Goal: Transaction & Acquisition: Purchase product/service

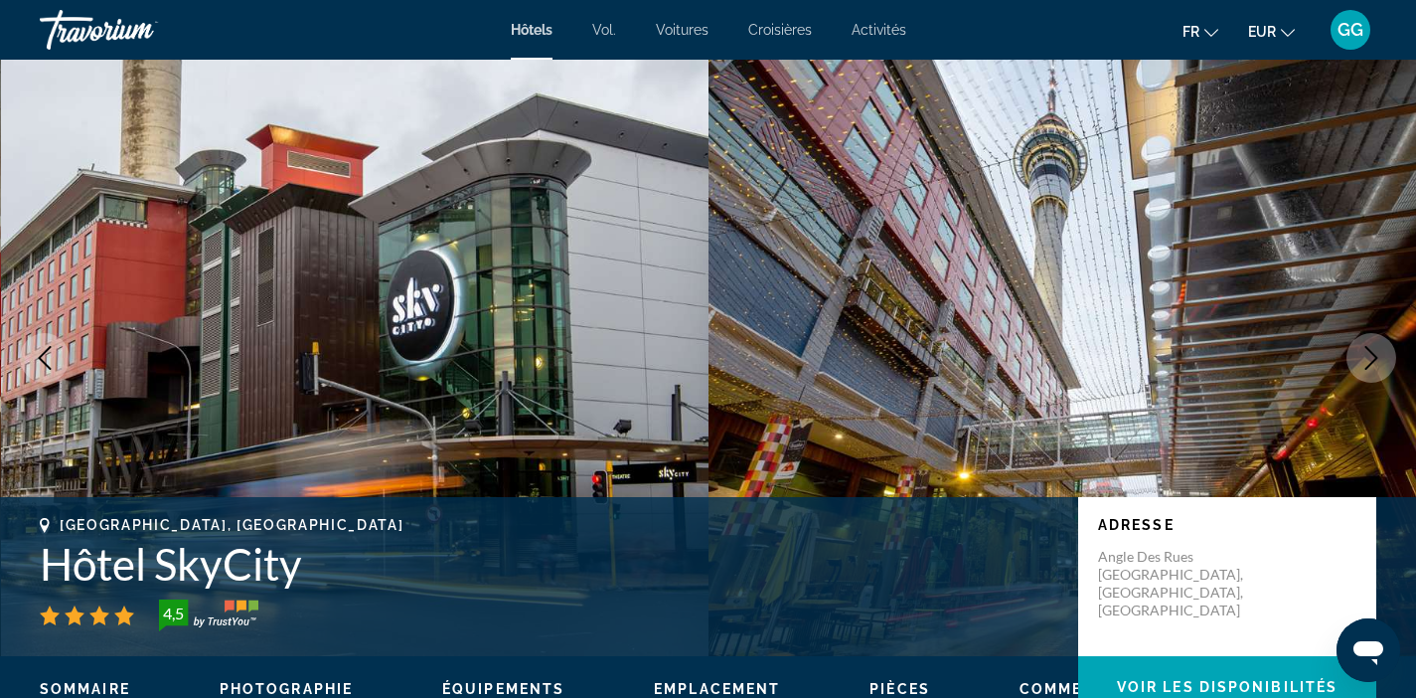
click at [104, 523] on font "[GEOGRAPHIC_DATA], [GEOGRAPHIC_DATA]" at bounding box center [232, 525] width 344 height 16
copy font "[GEOGRAPHIC_DATA]"
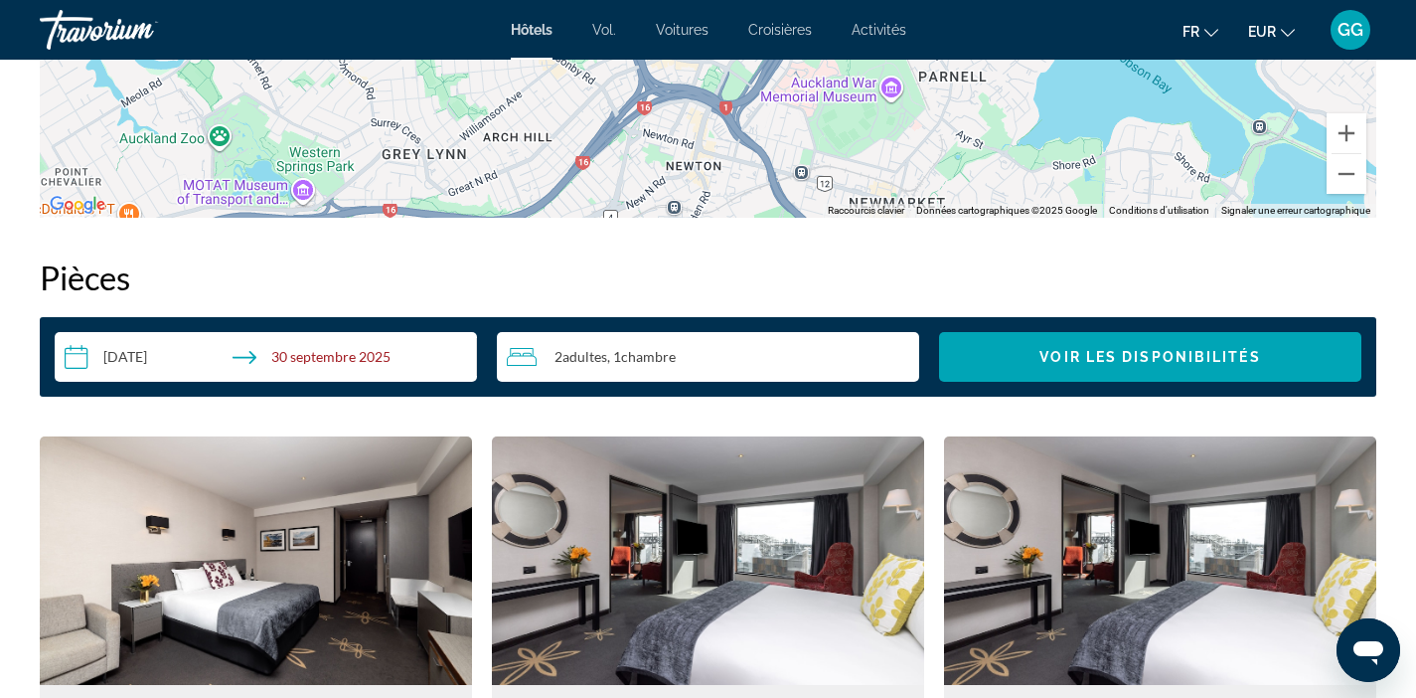
scroll to position [2380, 0]
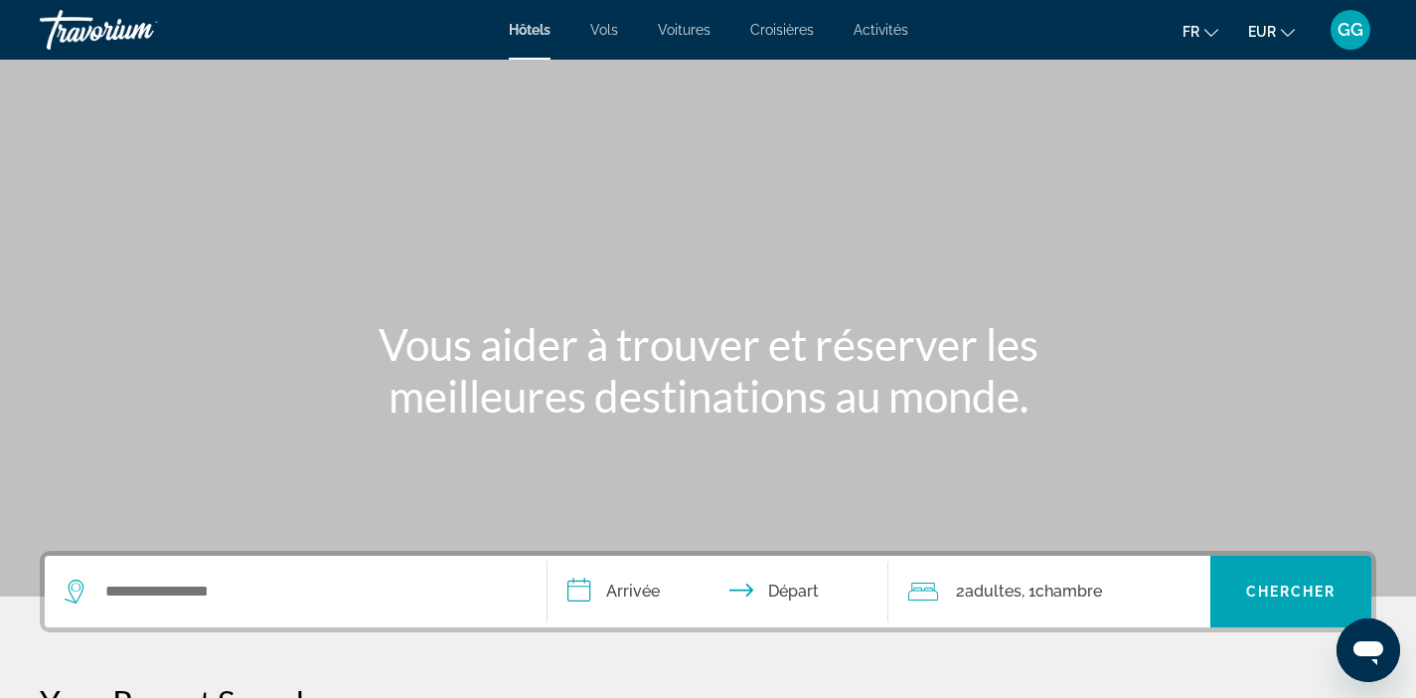
click at [612, 36] on span "Vols" at bounding box center [604, 30] width 28 height 16
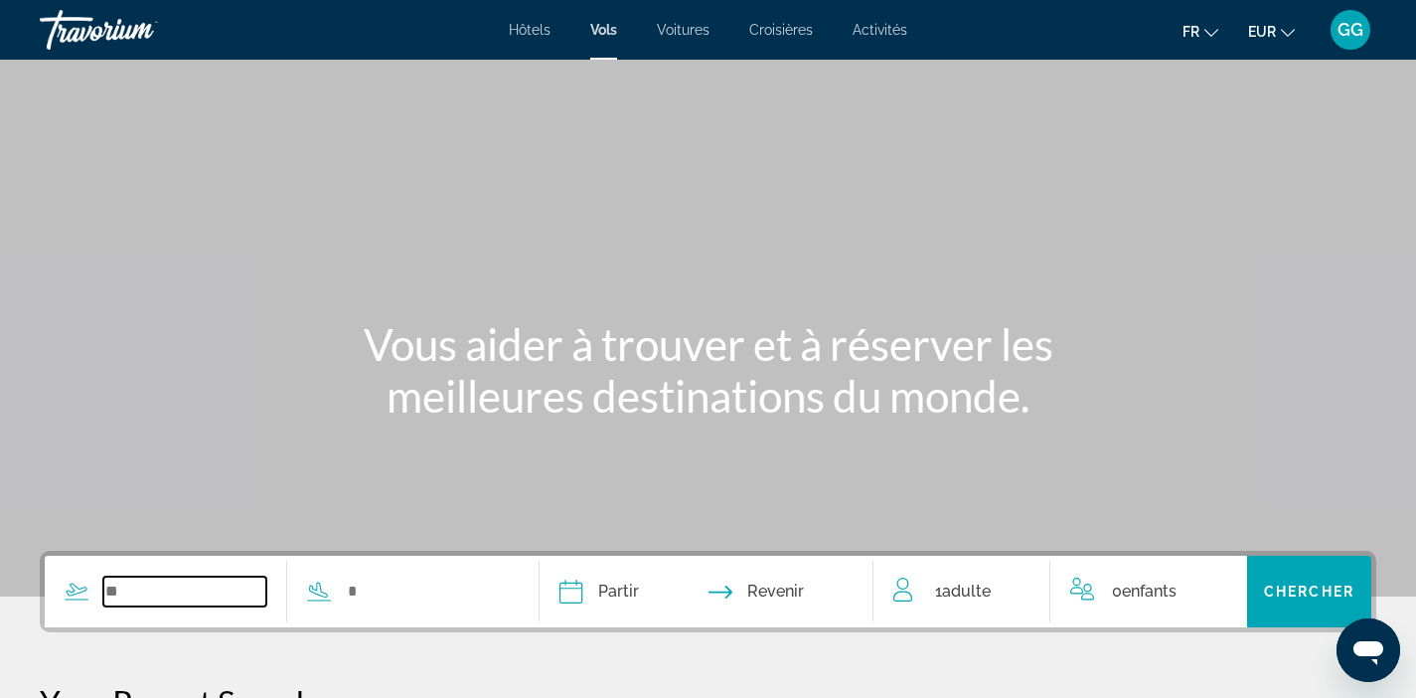
click at [135, 591] on input "Search widget" at bounding box center [184, 591] width 163 height 30
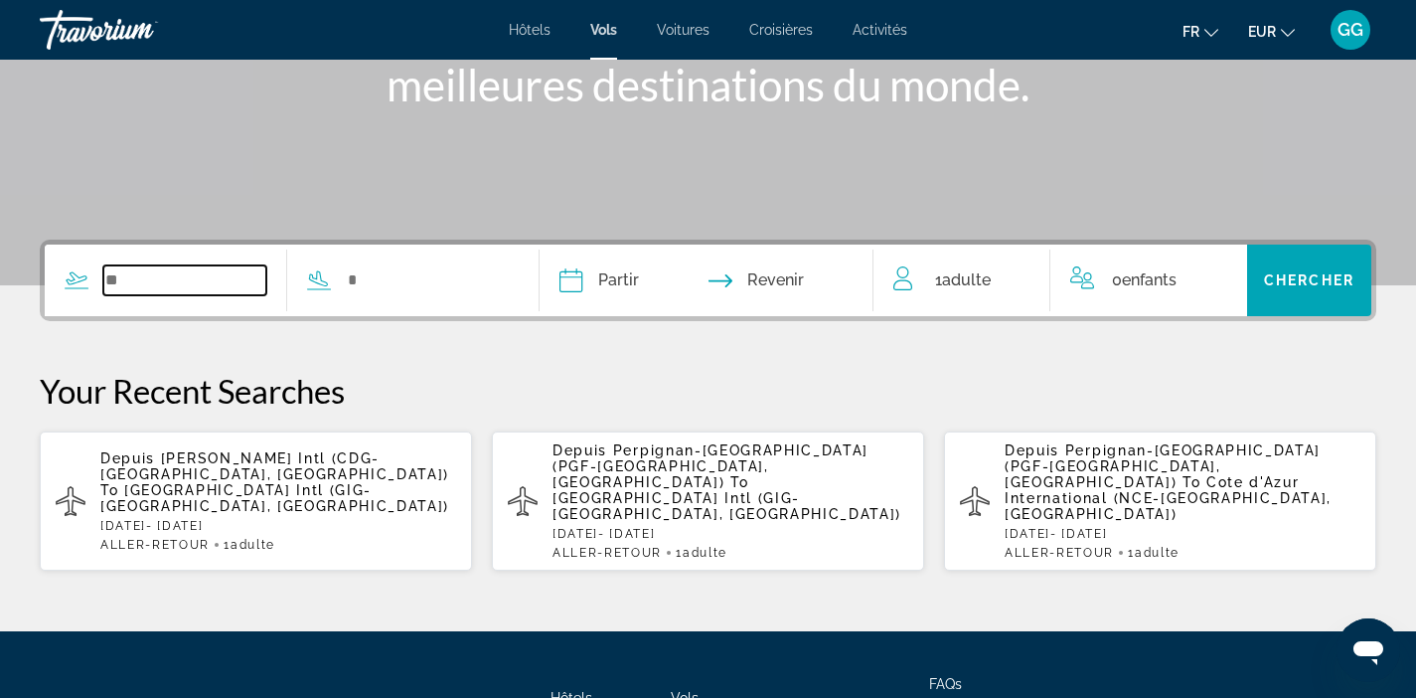
scroll to position [456, 0]
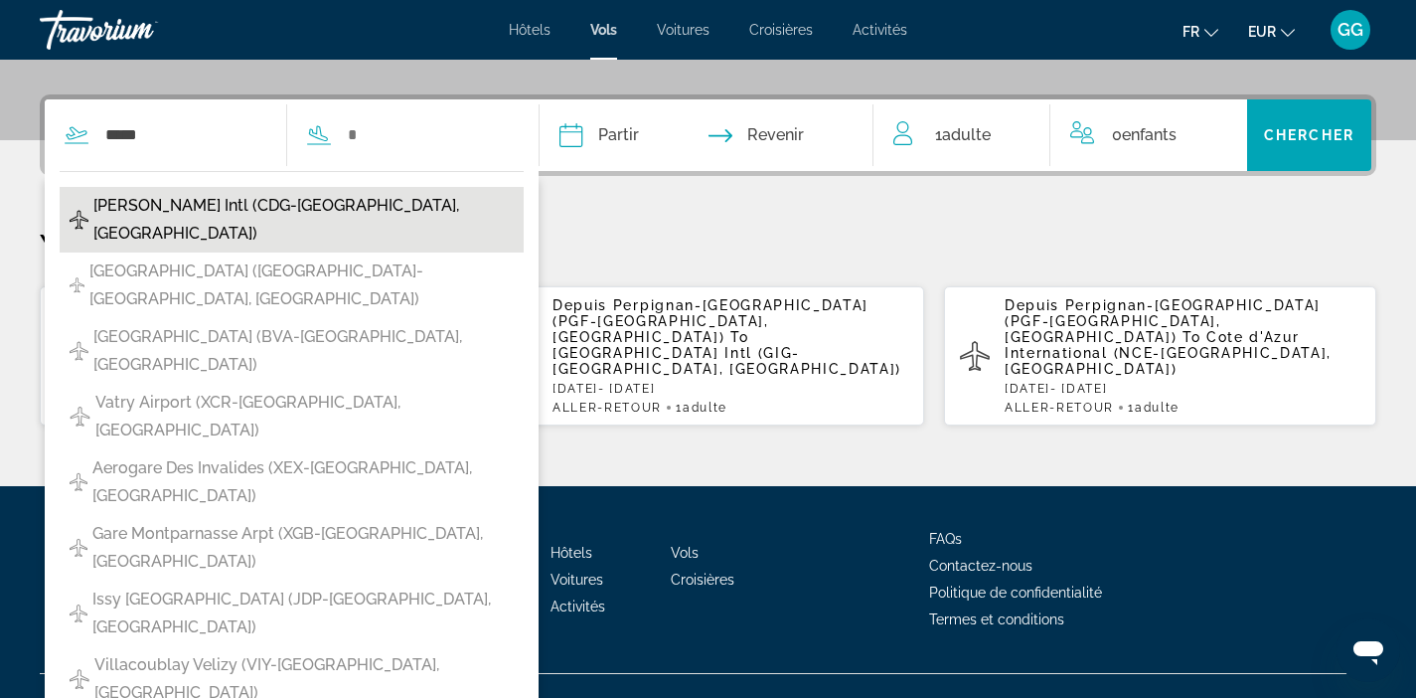
click at [404, 206] on span "Charles De Gaulle Intl (CDG-Paris, France)" at bounding box center [303, 220] width 420 height 56
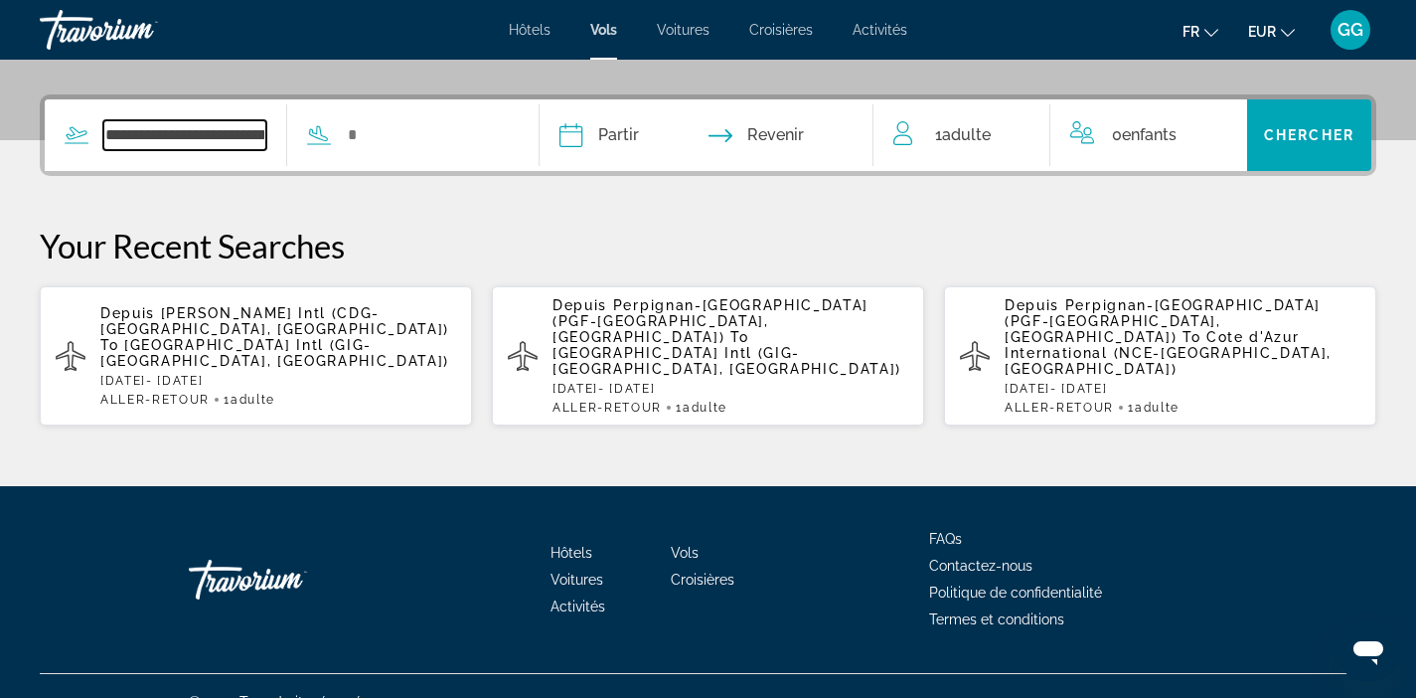
click at [209, 134] on input "**********" at bounding box center [184, 135] width 163 height 30
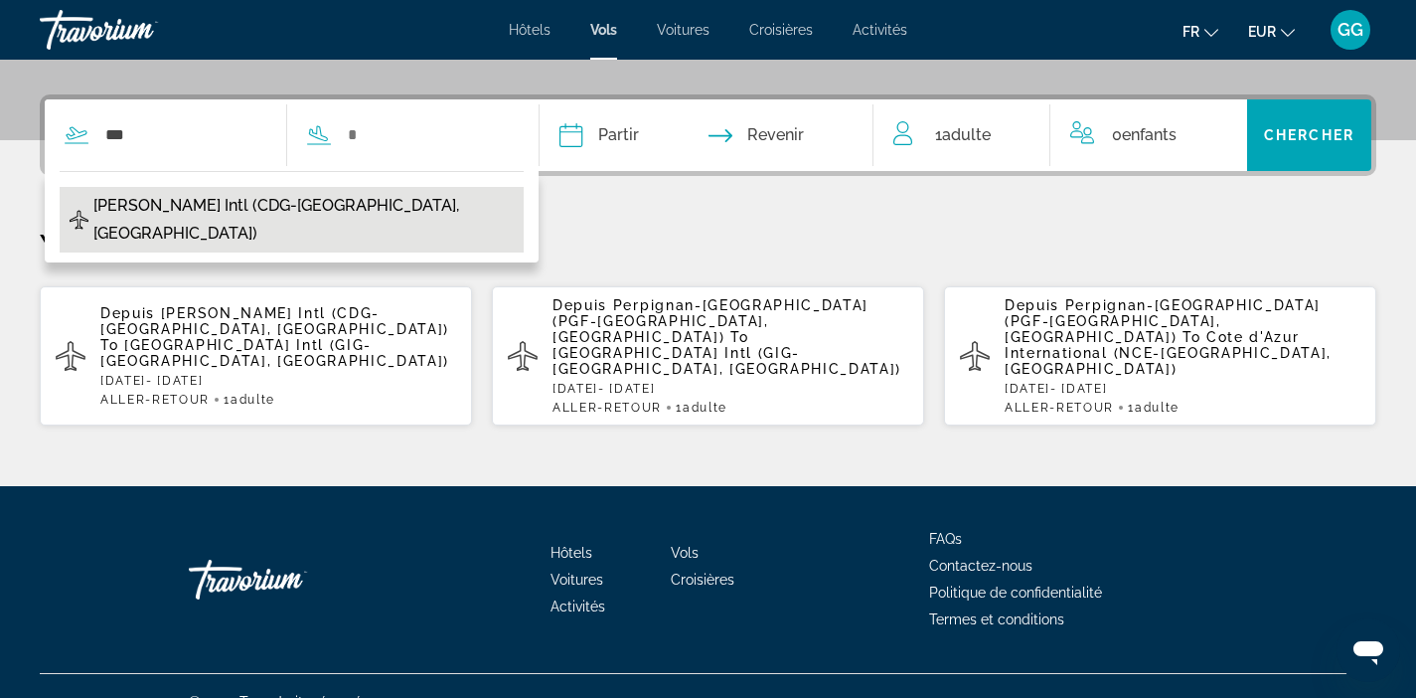
click at [159, 208] on span "Charles De Gaulle Intl (CDG-Paris, FR)" at bounding box center [303, 220] width 420 height 56
type input "**********"
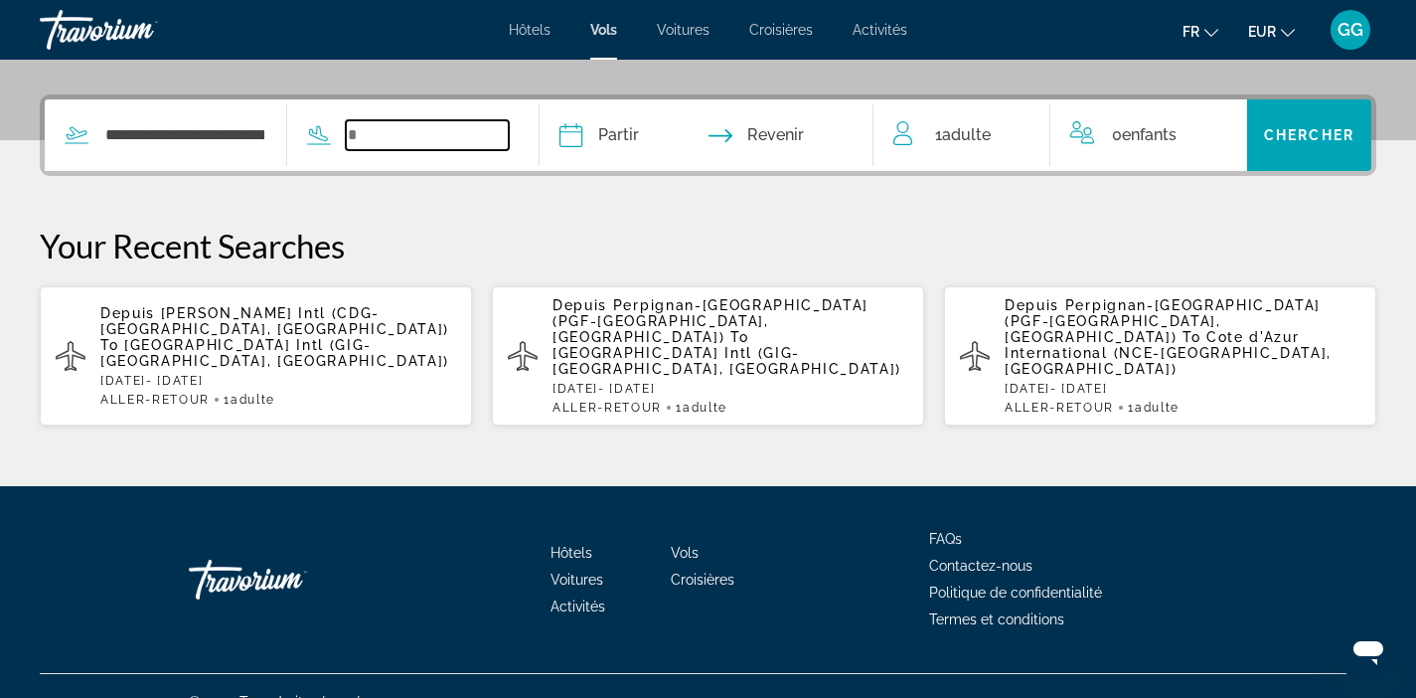
click at [430, 136] on input "Search widget" at bounding box center [427, 135] width 163 height 30
paste input "********"
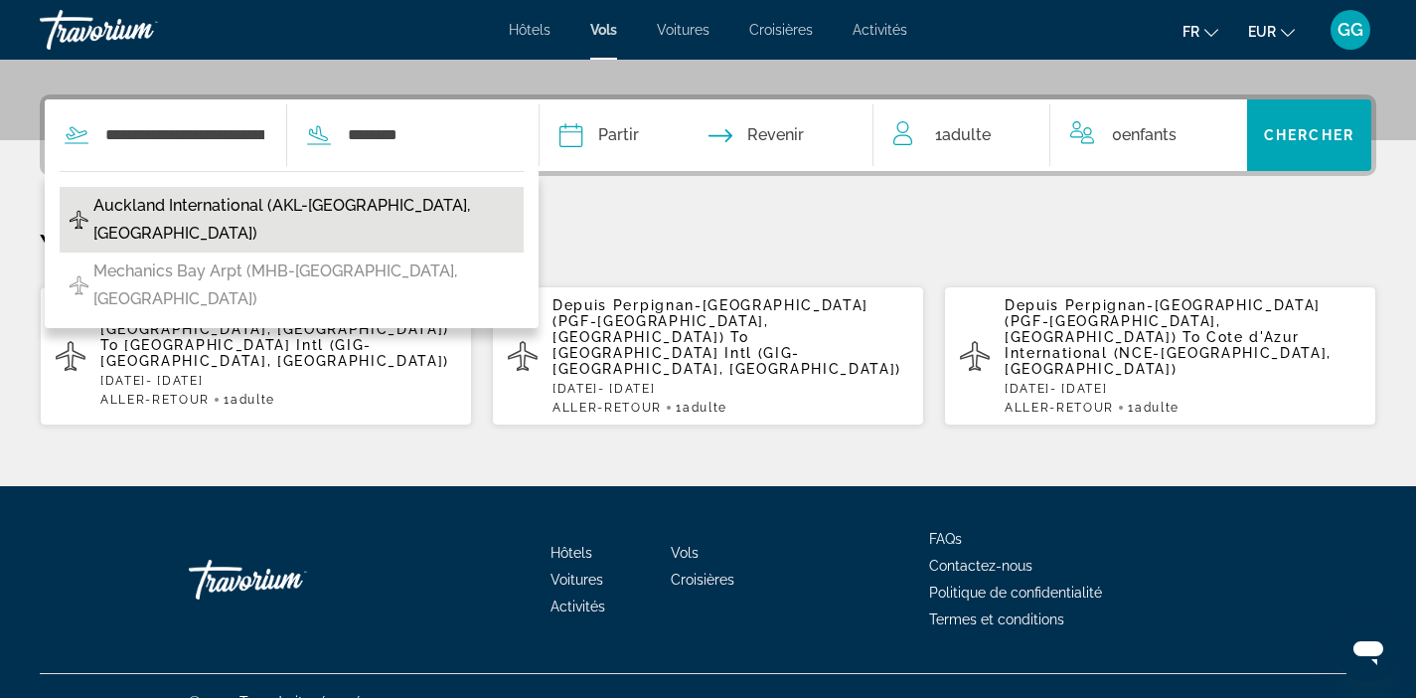
click at [499, 195] on button "Auckland International (AKL-Auckland, New Zealand)" at bounding box center [292, 220] width 464 height 66
type input "**********"
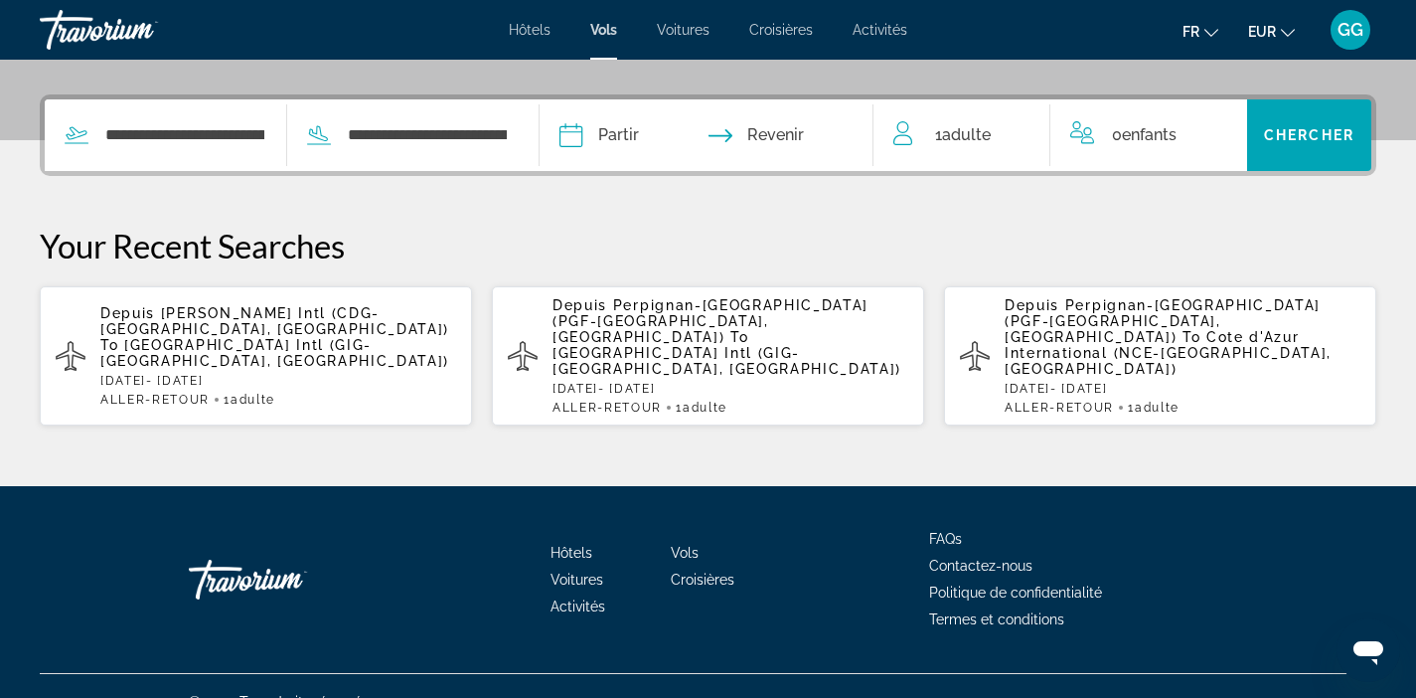
click at [634, 125] on input "Depart date" at bounding box center [637, 138] width 165 height 78
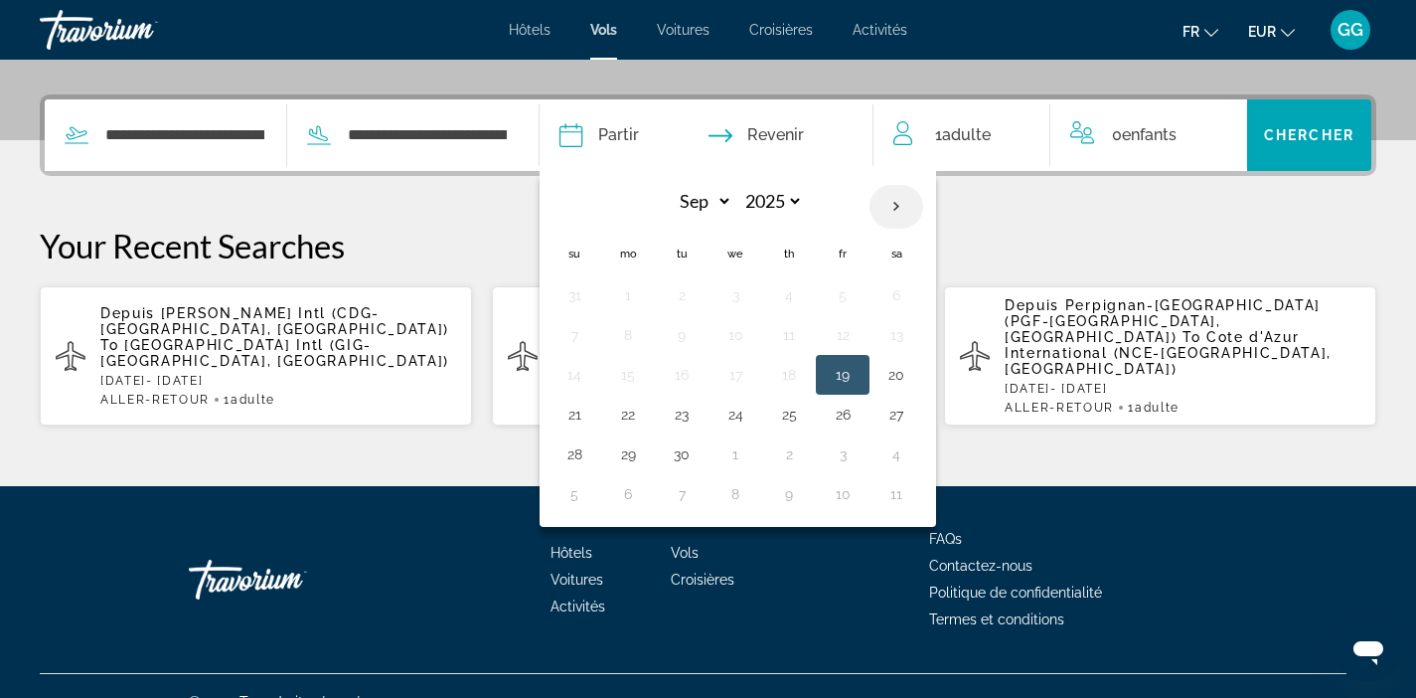
click at [914, 204] on th "Next month" at bounding box center [897, 207] width 54 height 44
select select "*"
click at [587, 341] on button "5" at bounding box center [575, 335] width 32 height 28
type input "**********"
select select "*"
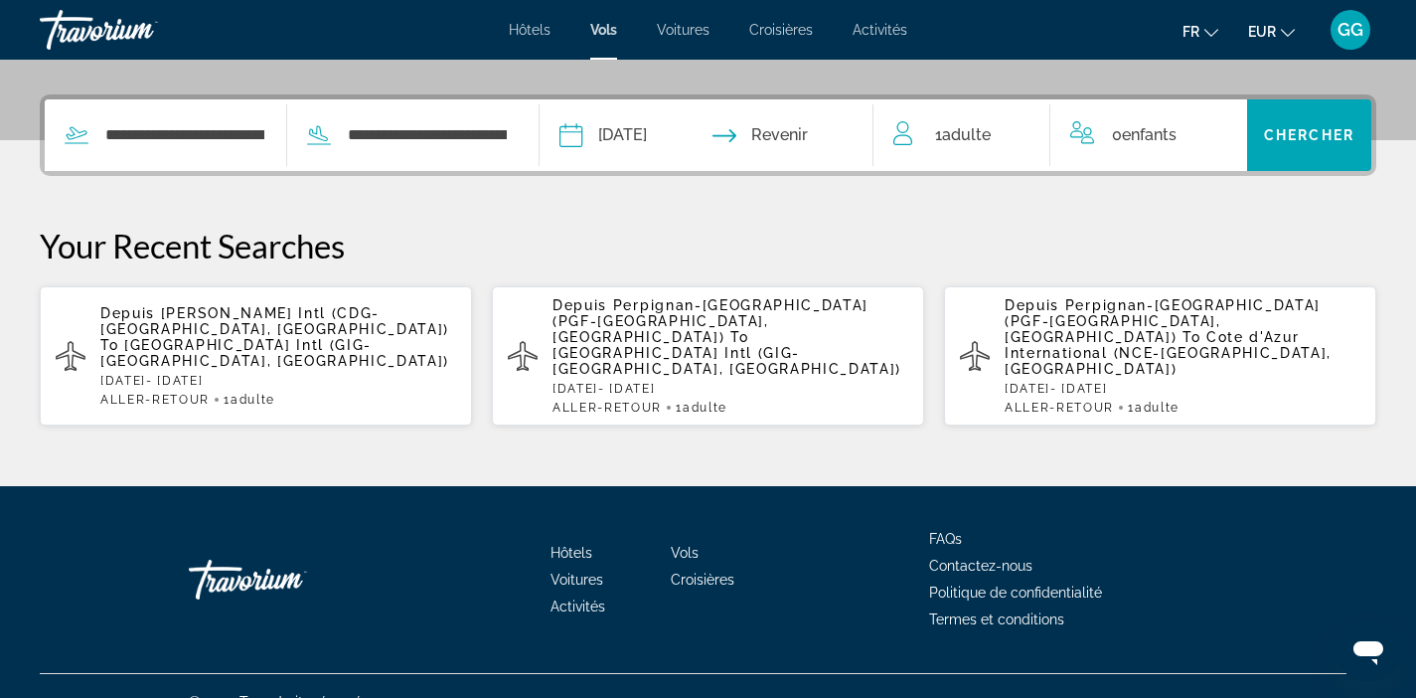
click at [787, 137] on input "Return date" at bounding box center [799, 138] width 165 height 78
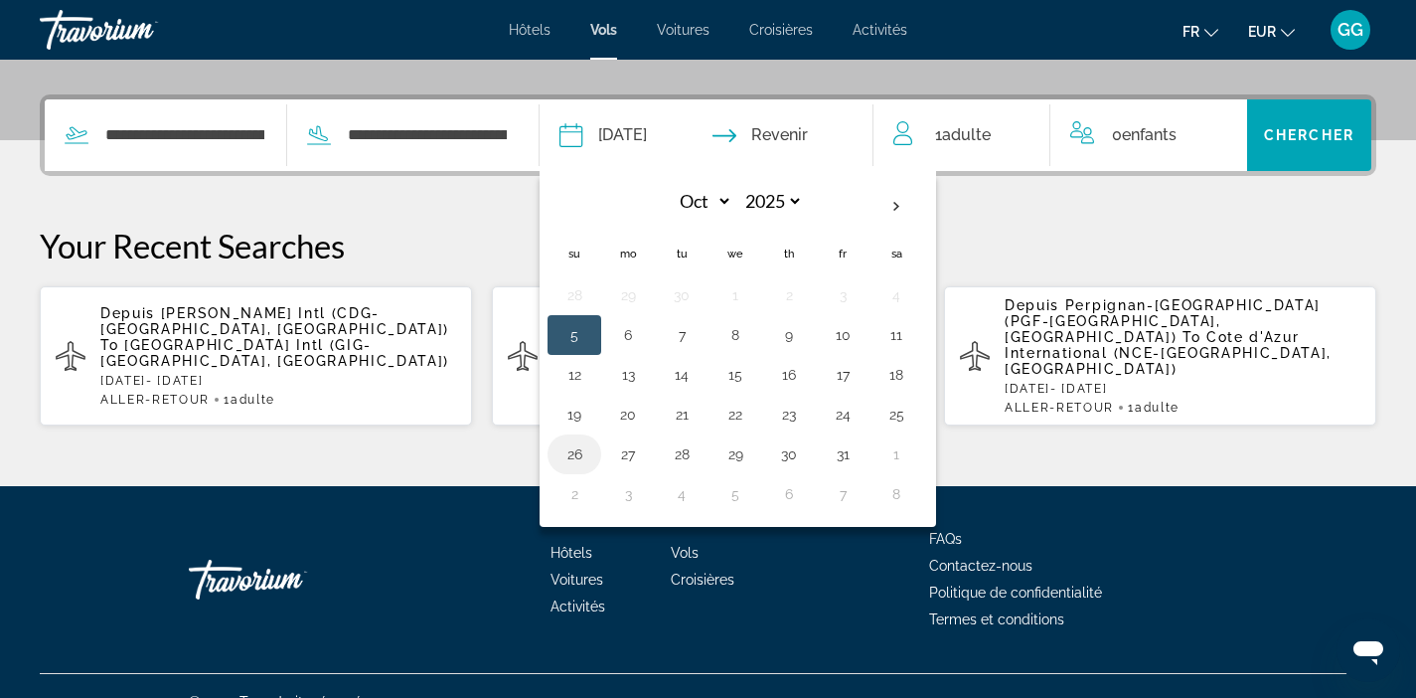
click at [590, 456] on button "26" at bounding box center [575, 454] width 32 height 28
type input "**********"
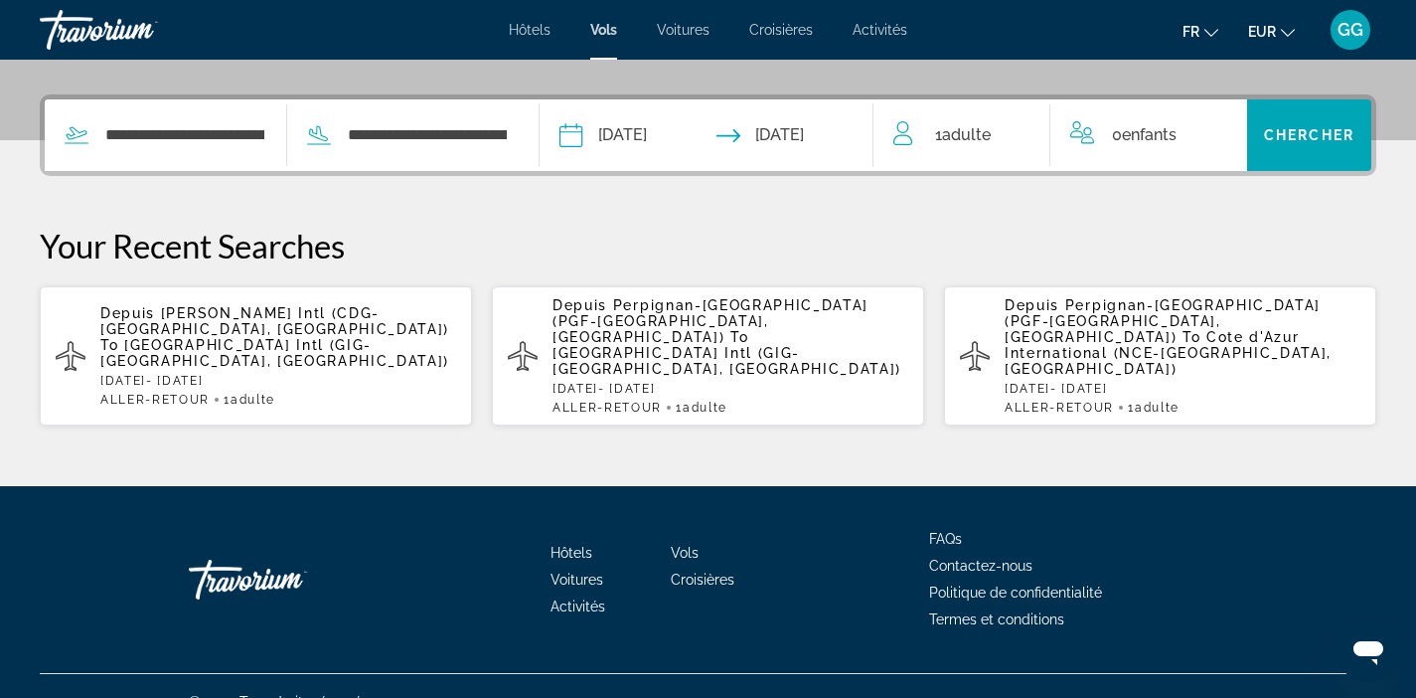
click at [986, 127] on span "Adulte" at bounding box center [966, 134] width 49 height 19
click at [1027, 134] on icon "Increment adults" at bounding box center [1021, 131] width 18 height 24
click at [1349, 140] on span "Chercher" at bounding box center [1309, 135] width 90 height 16
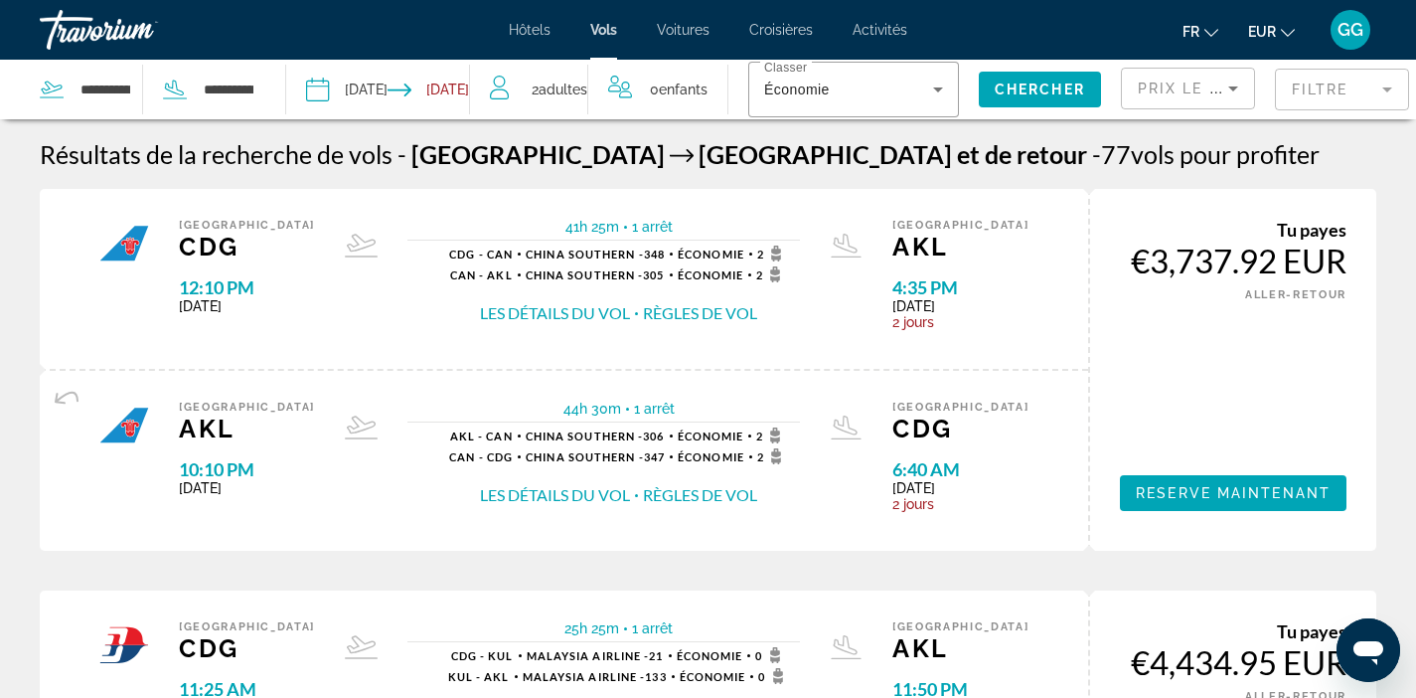
click at [529, 495] on button "Les détails du vol" at bounding box center [555, 495] width 150 height 22
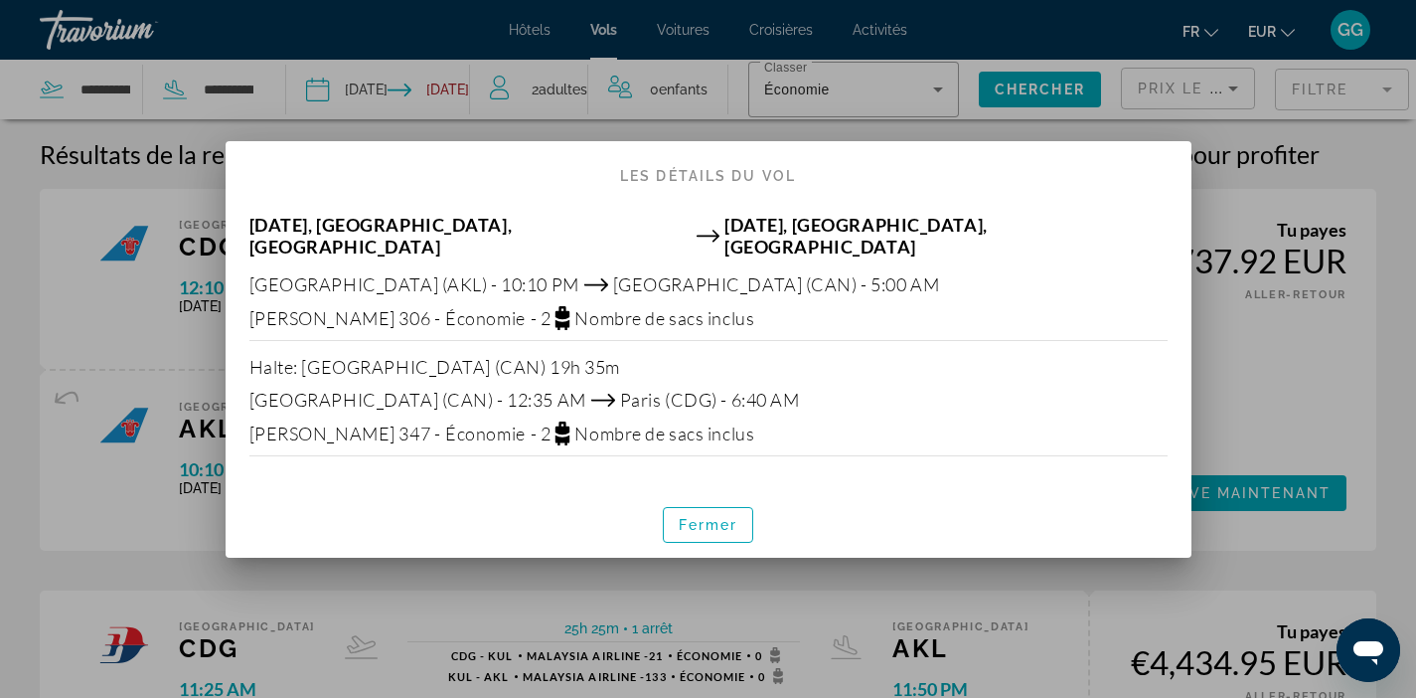
click at [577, 660] on div at bounding box center [708, 349] width 1416 height 698
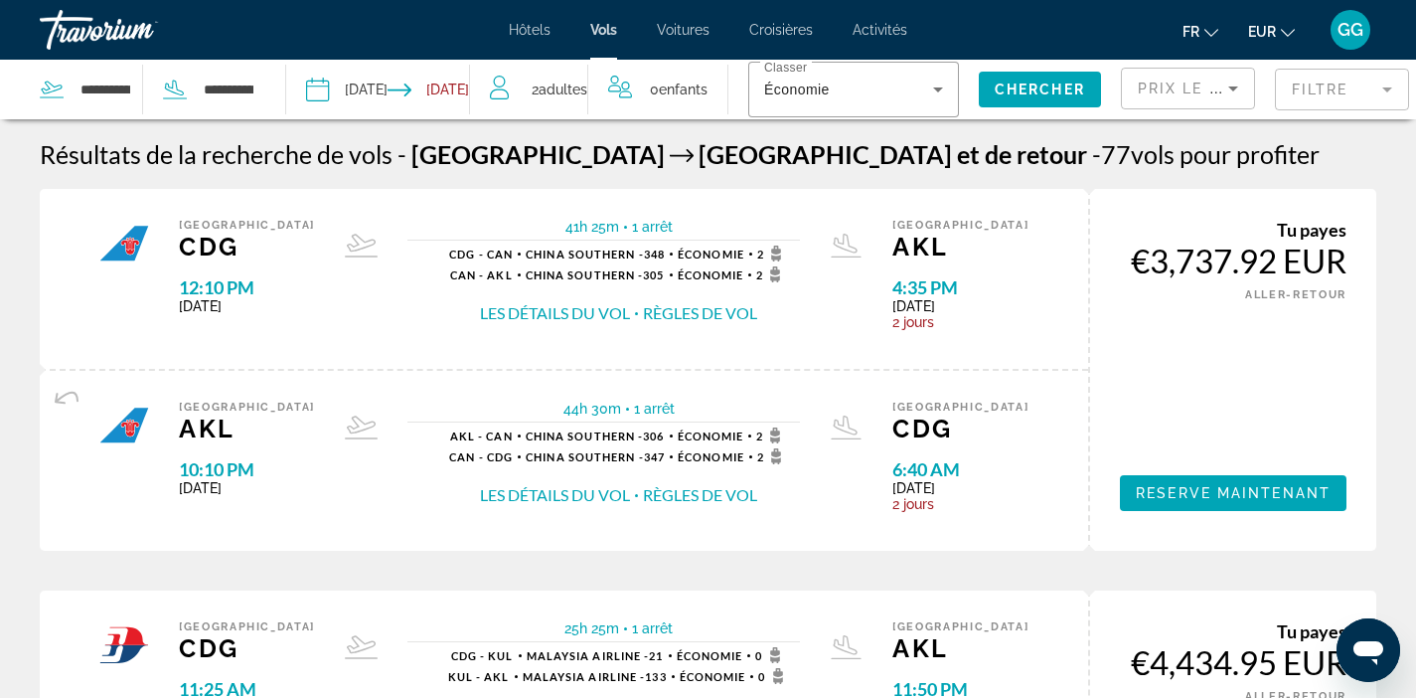
click at [548, 318] on button "Les détails du vol" at bounding box center [555, 313] width 150 height 22
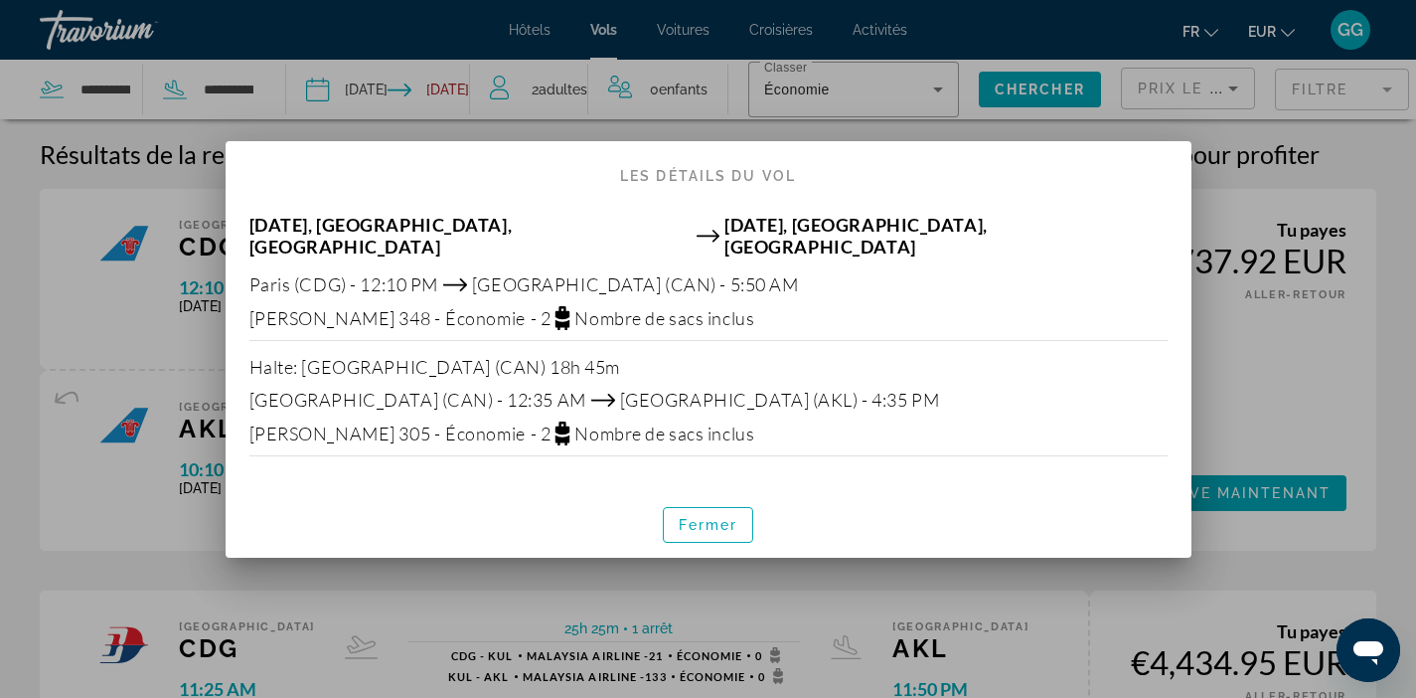
click at [656, 571] on div at bounding box center [708, 349] width 1416 height 698
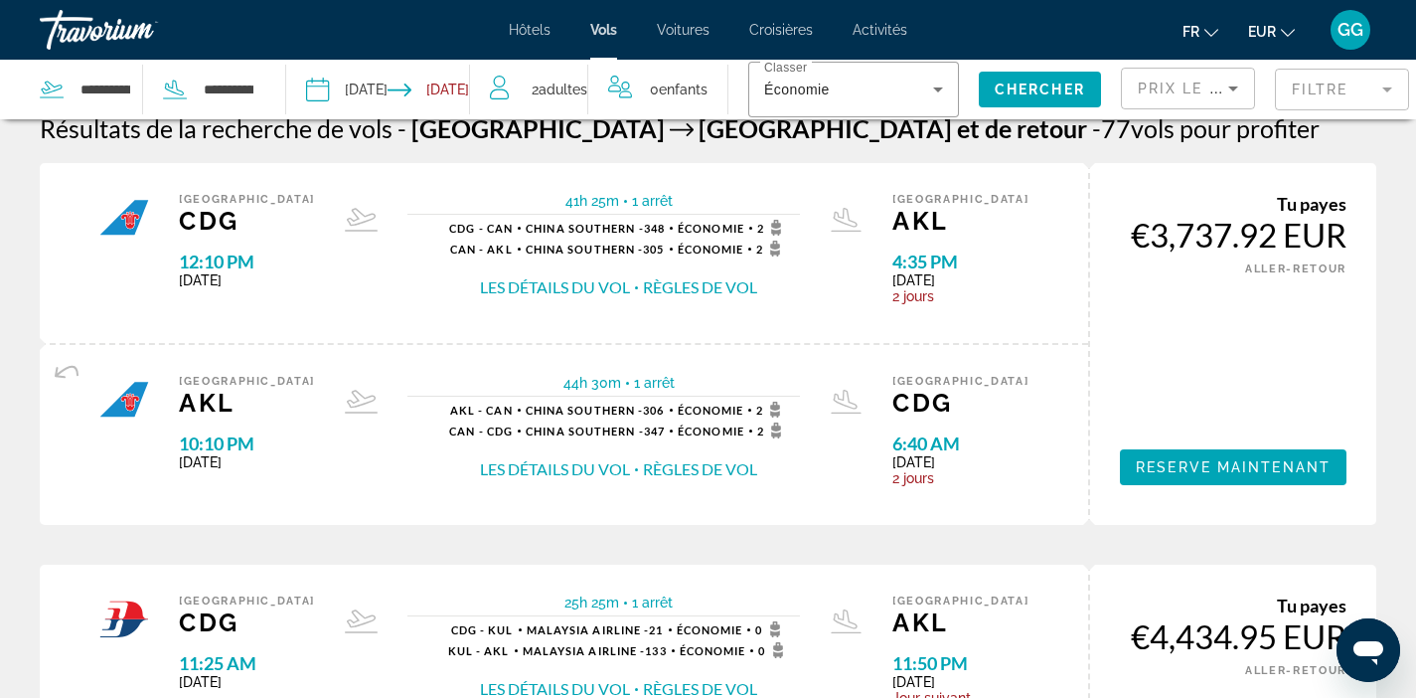
scroll to position [22, 0]
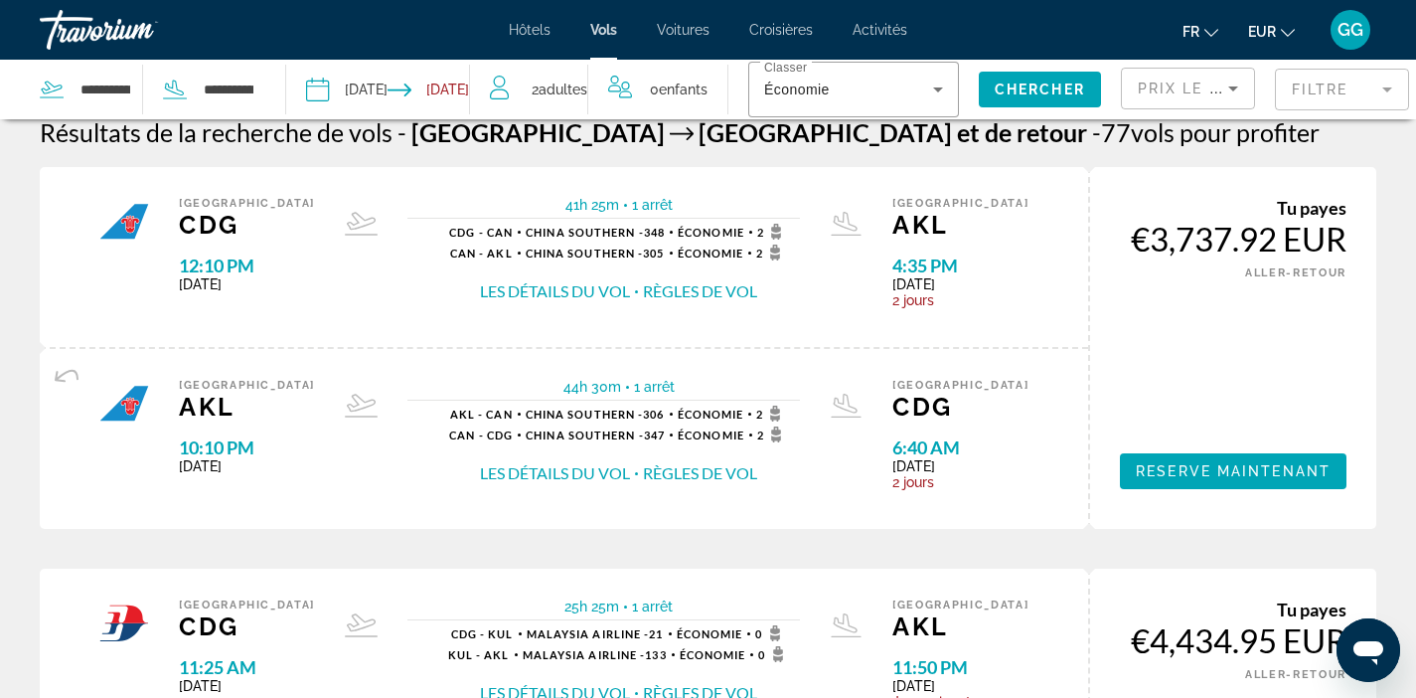
click at [1222, 96] on icon "Sort by" at bounding box center [1234, 89] width 24 height 24
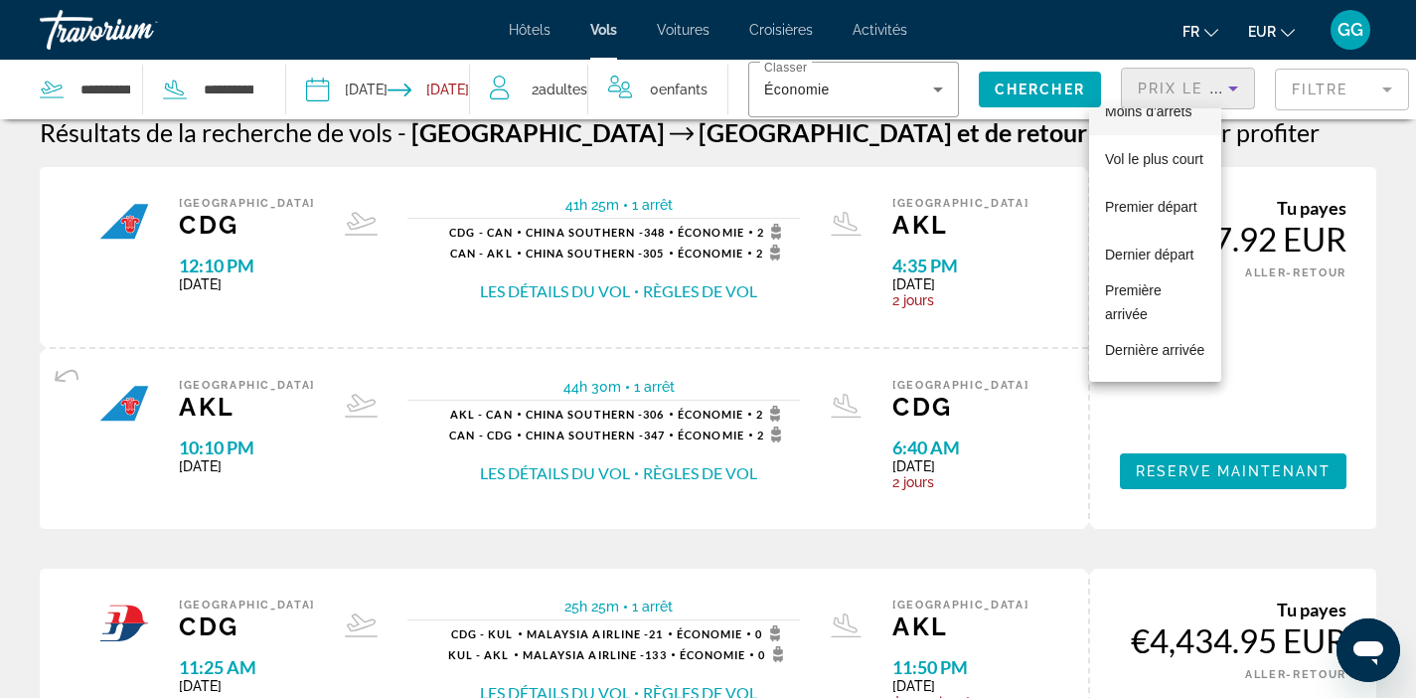
scroll to position [0, 0]
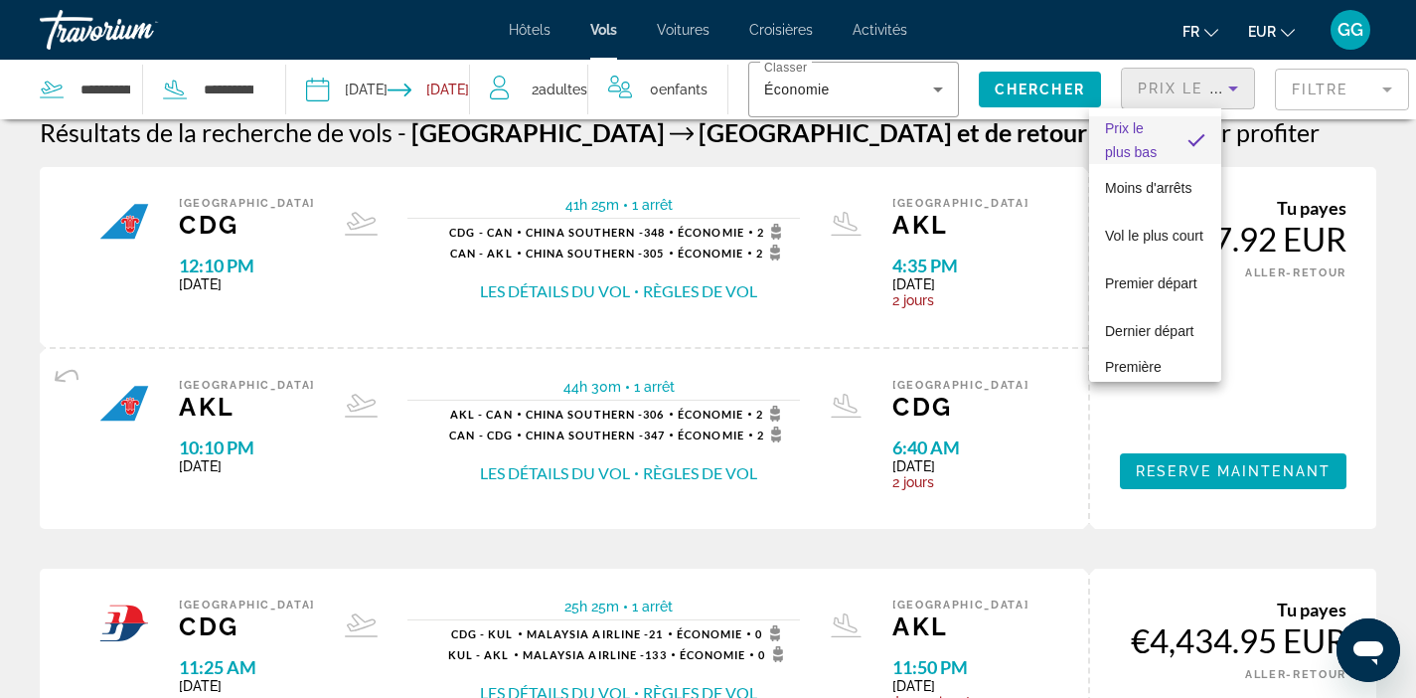
click at [1026, 152] on div at bounding box center [708, 349] width 1416 height 698
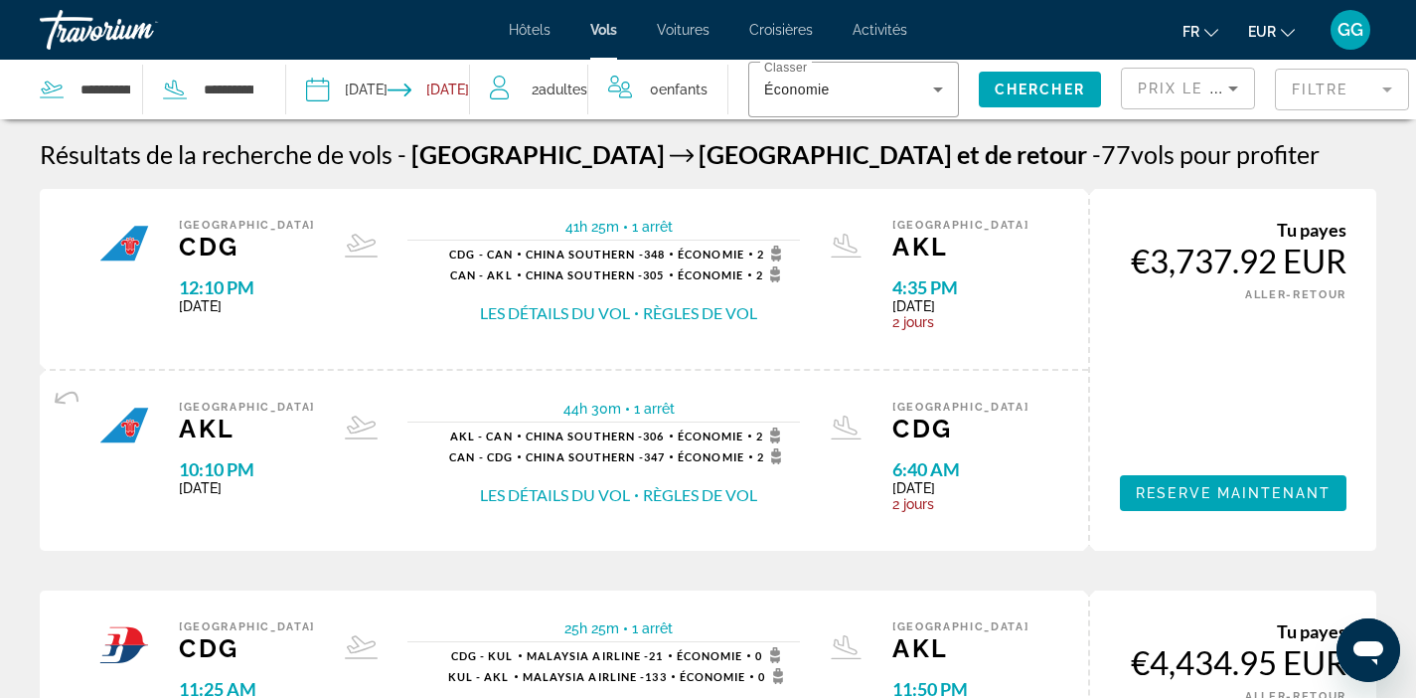
click at [1222, 95] on icon "Sort by" at bounding box center [1234, 89] width 24 height 24
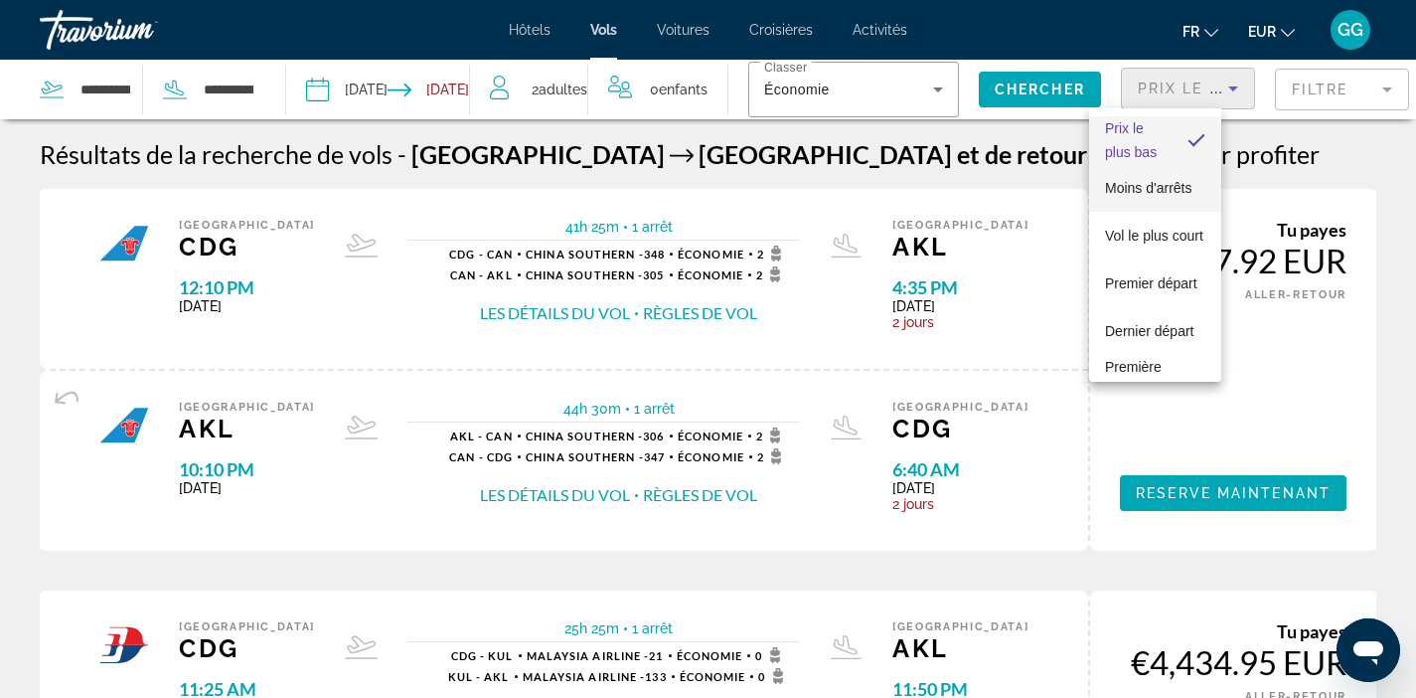
click at [1160, 200] on span "Moins d'arrêts" at bounding box center [1148, 188] width 86 height 24
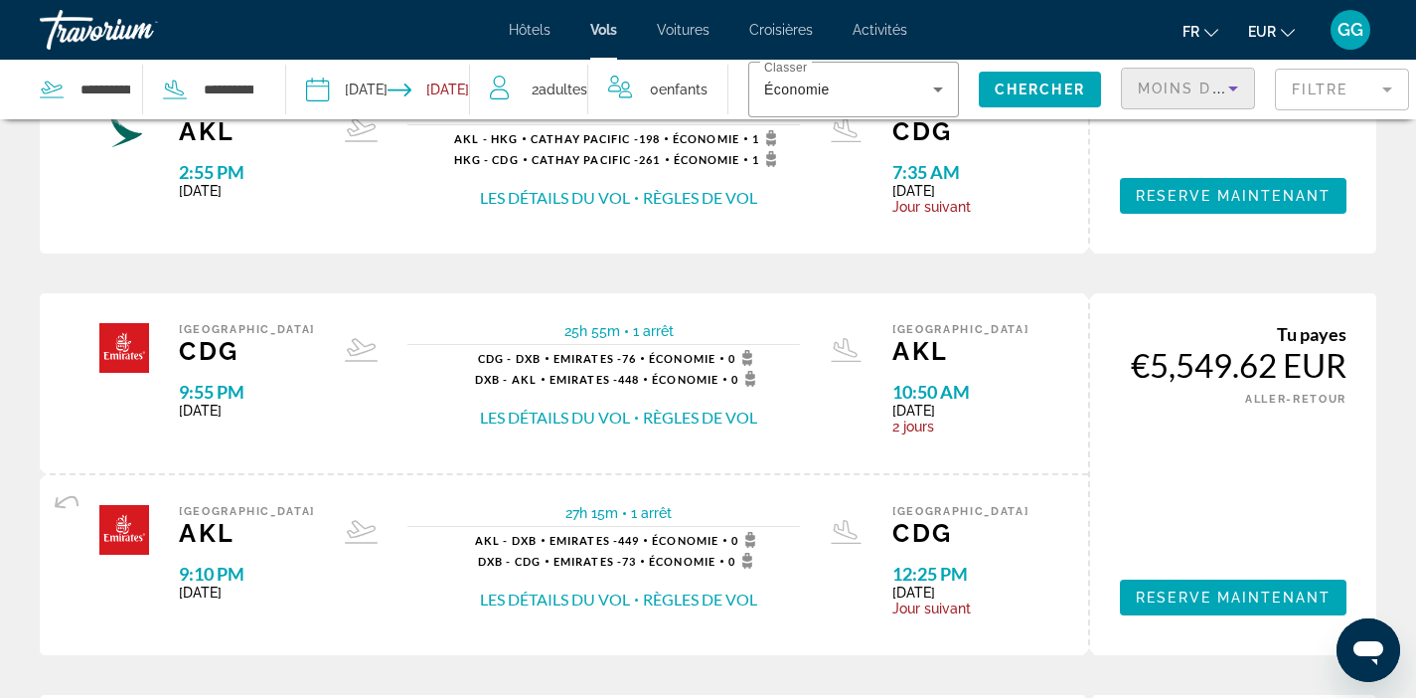
scroll to position [1283, 0]
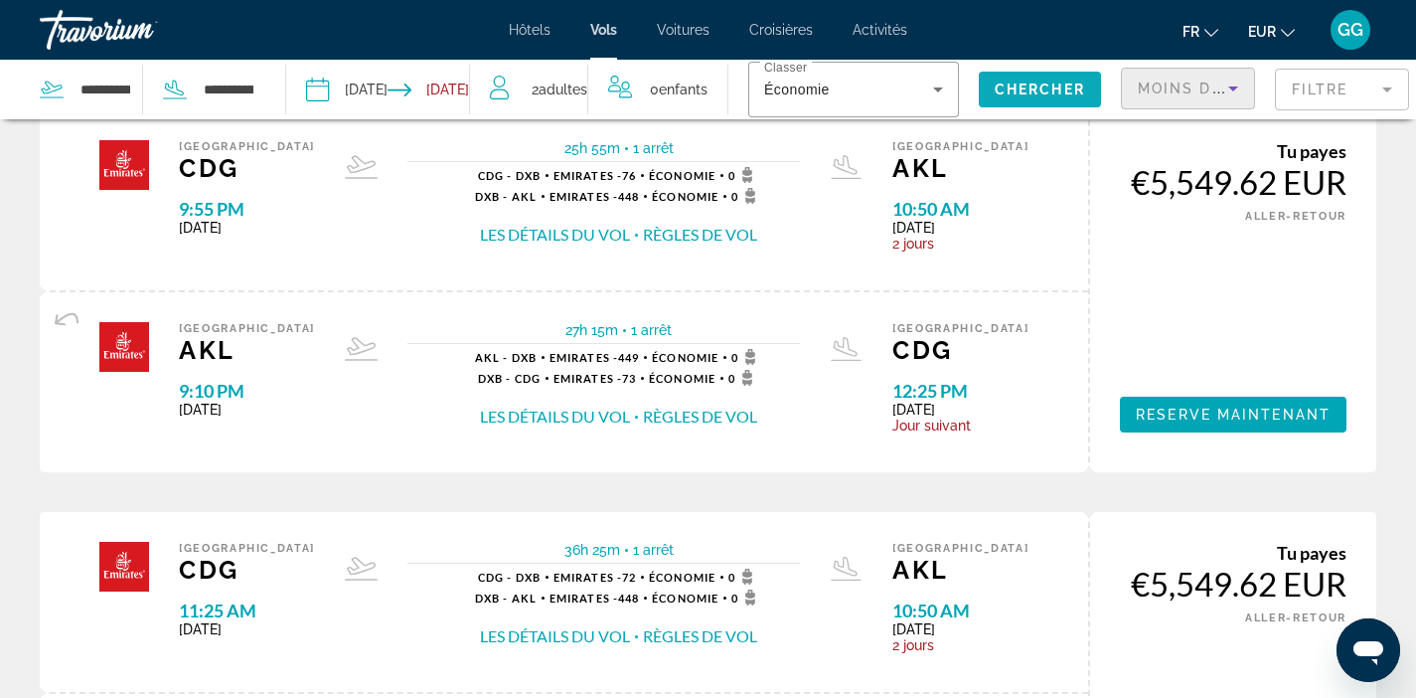
click at [1030, 96] on span "Chercher" at bounding box center [1040, 90] width 90 height 16
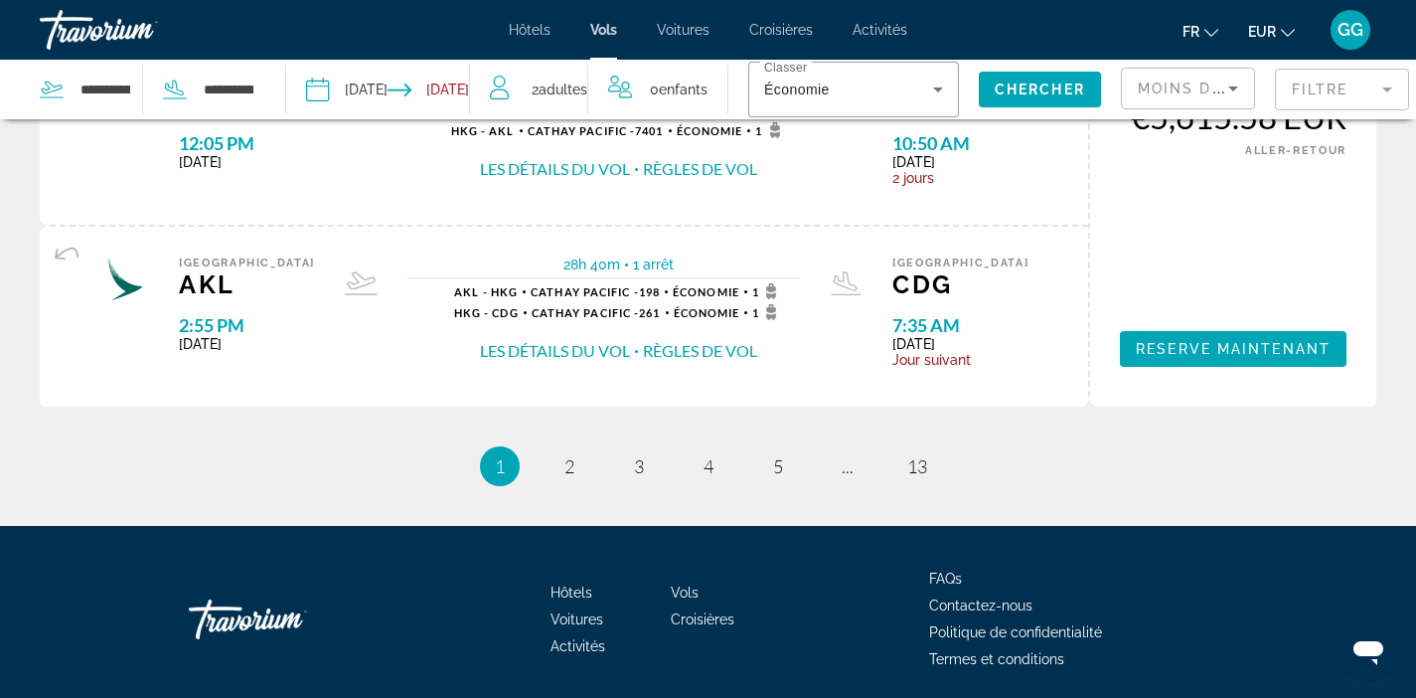
scroll to position [2154, 0]
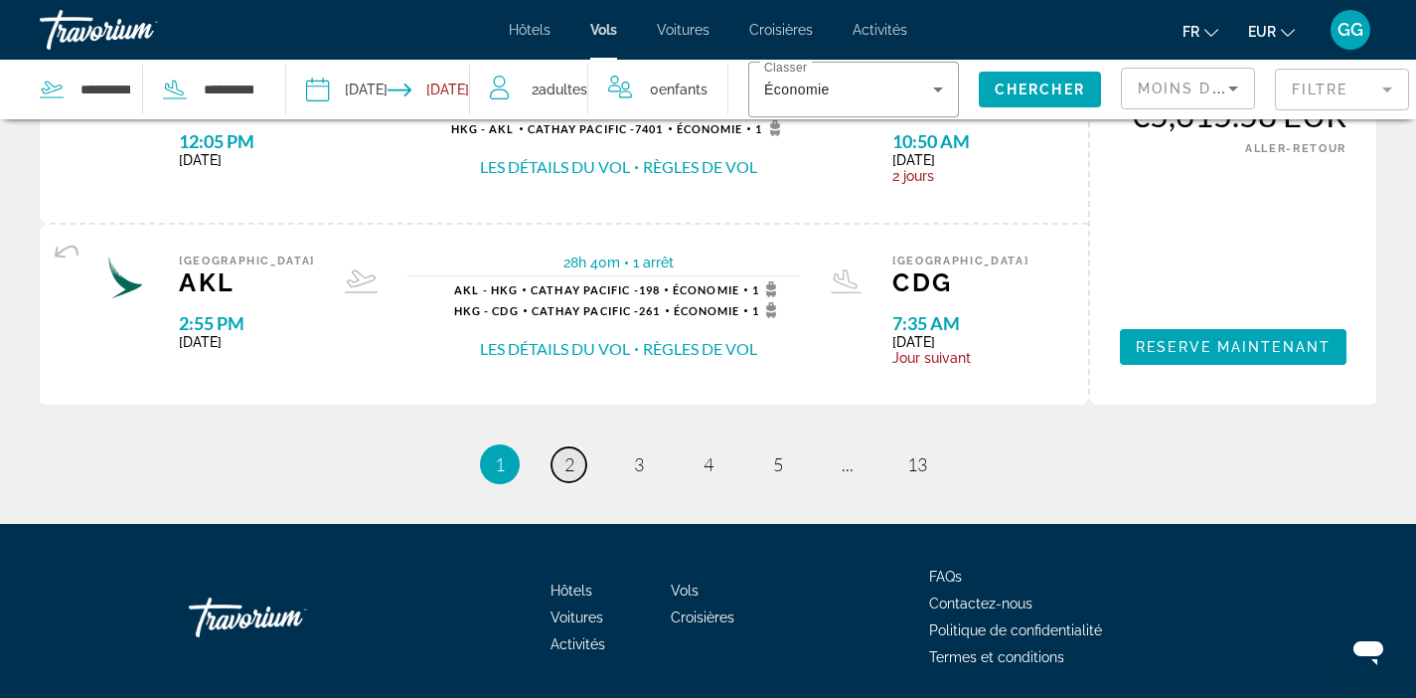
click at [565, 465] on span "2" at bounding box center [570, 464] width 10 height 22
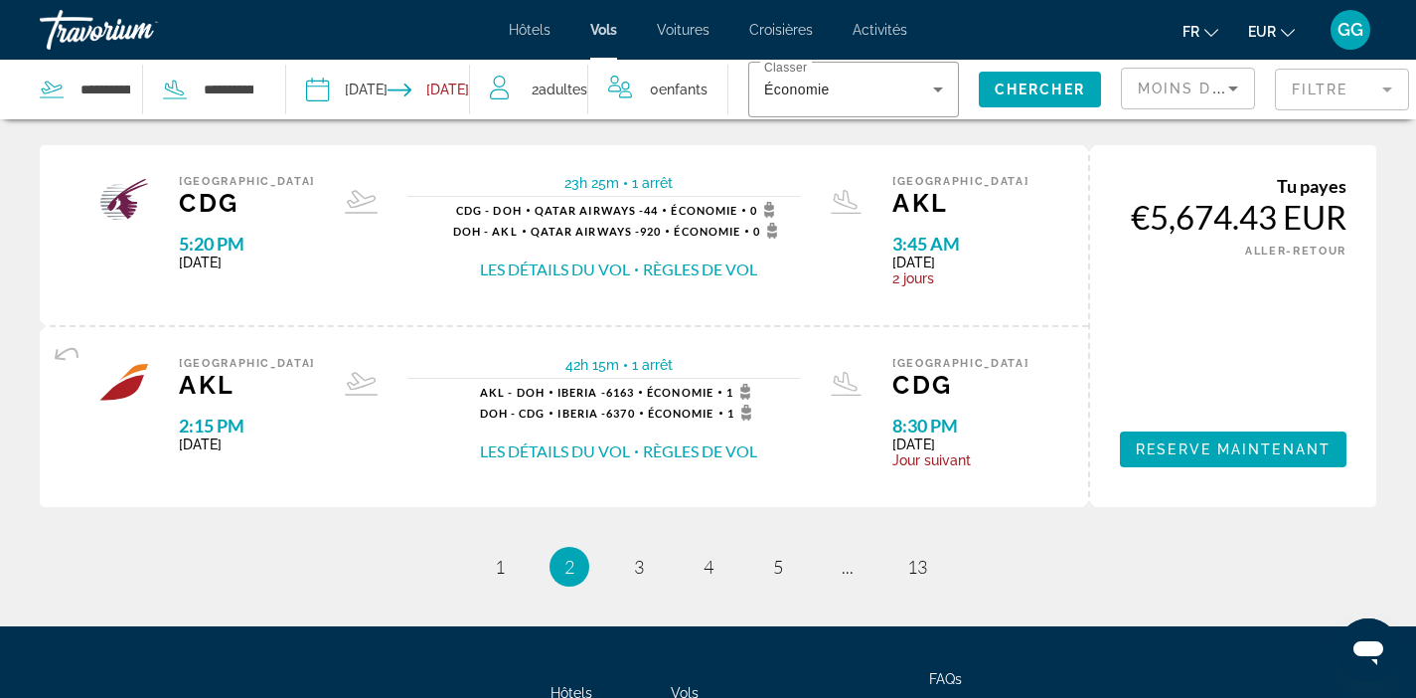
scroll to position [1988, 0]
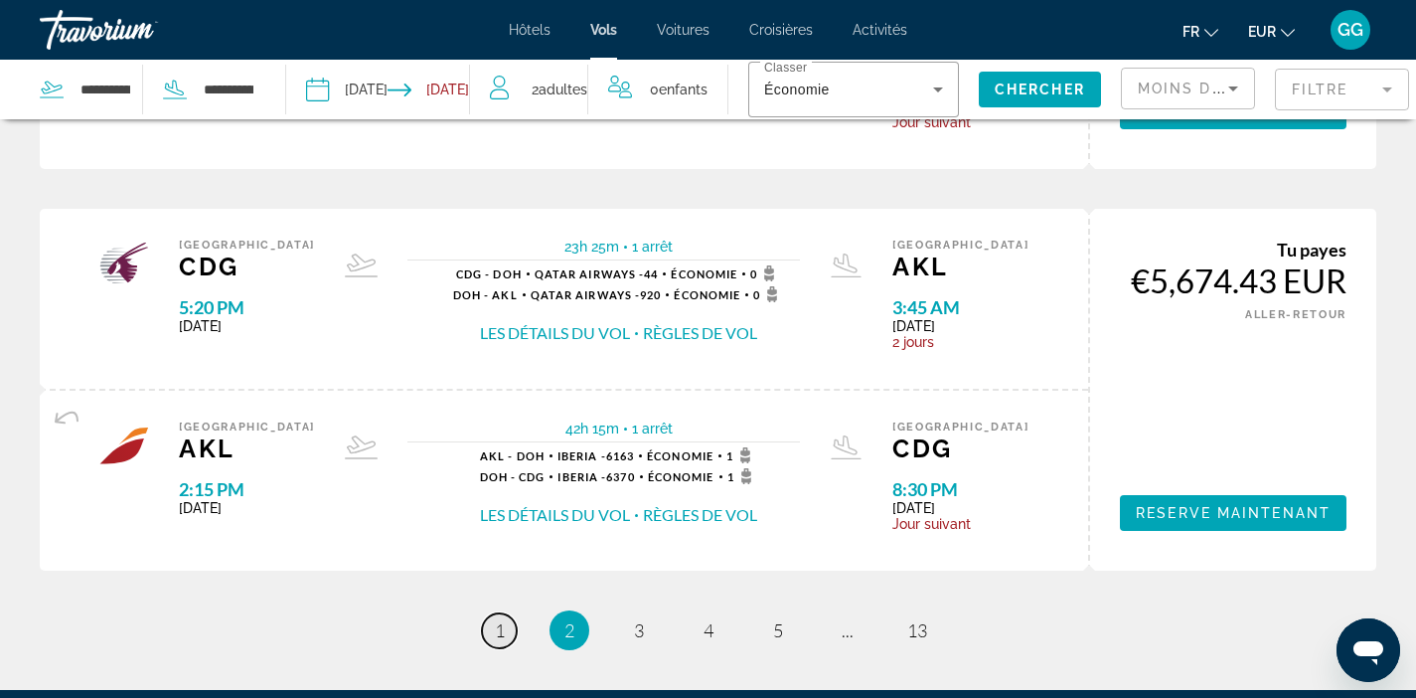
click at [488, 621] on link "page 1" at bounding box center [499, 630] width 35 height 35
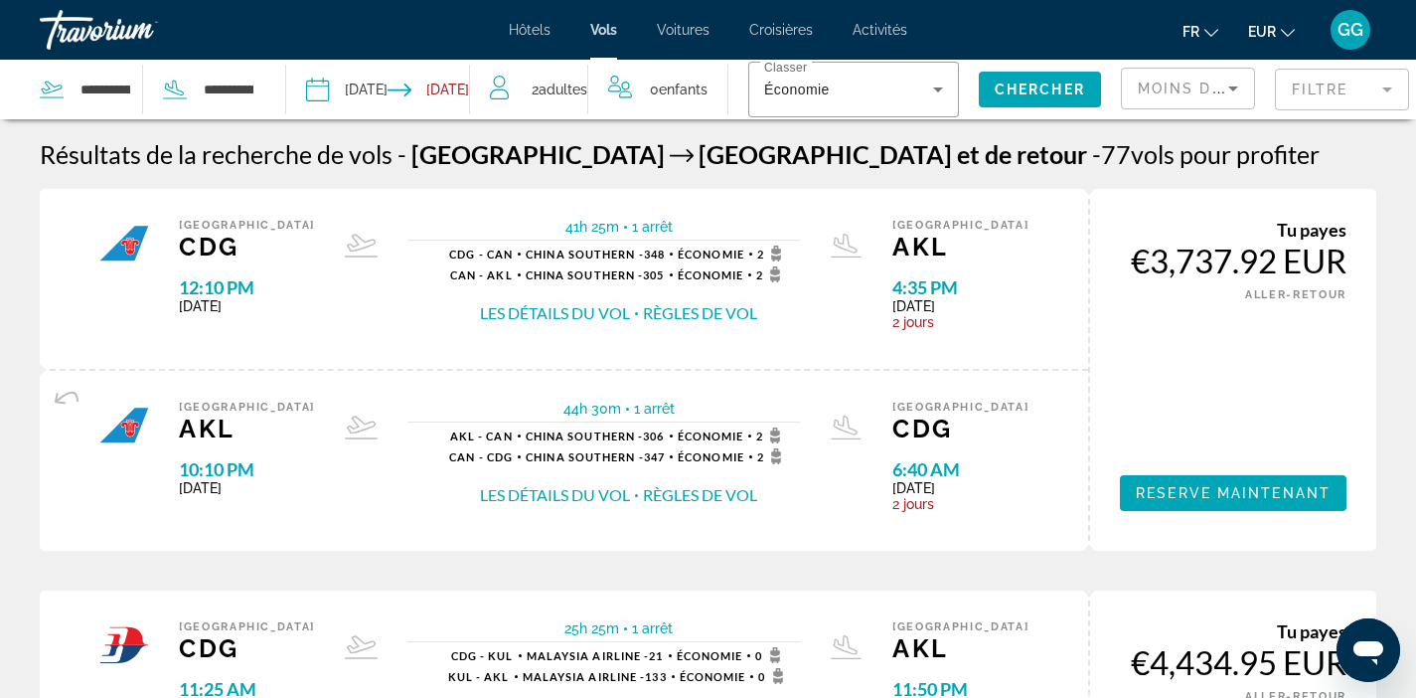
click at [513, 313] on button "Les détails du vol" at bounding box center [555, 313] width 150 height 22
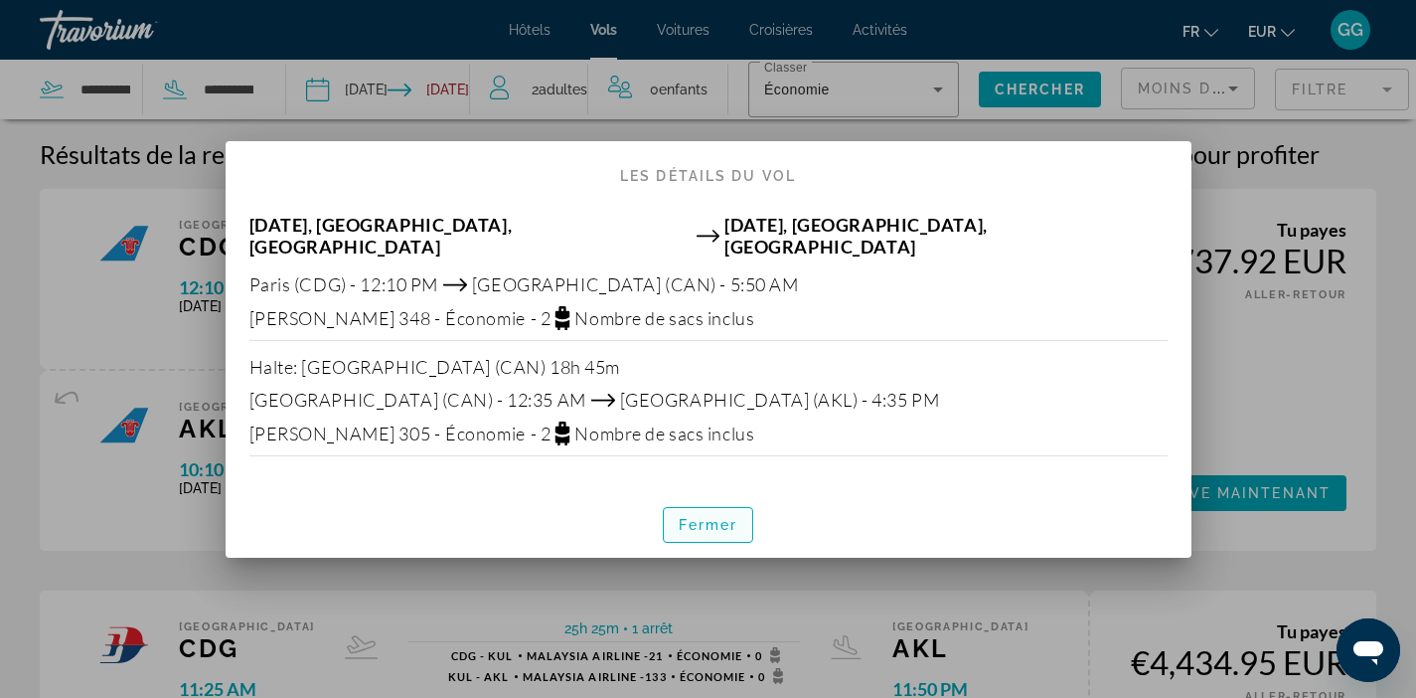
click at [708, 521] on span "Fermer" at bounding box center [709, 525] width 60 height 16
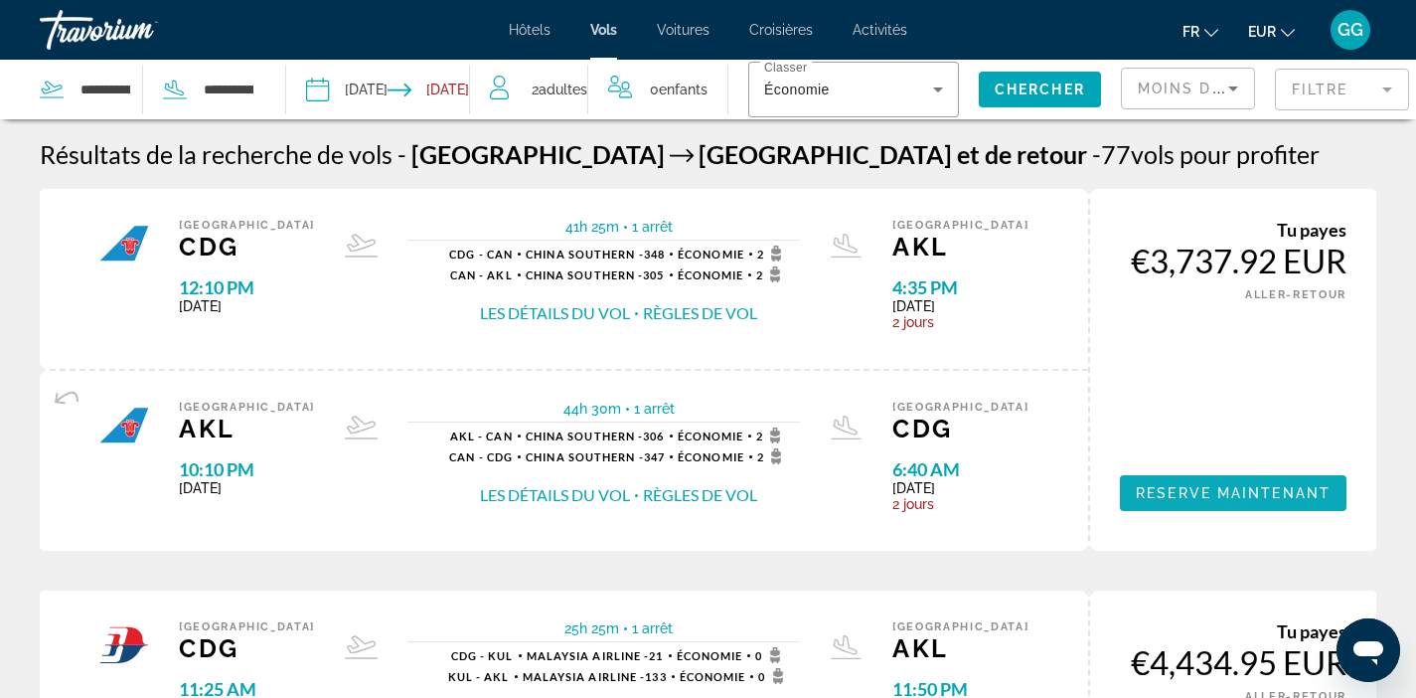
click at [1163, 498] on span "Reserve maintenant" at bounding box center [1233, 493] width 195 height 16
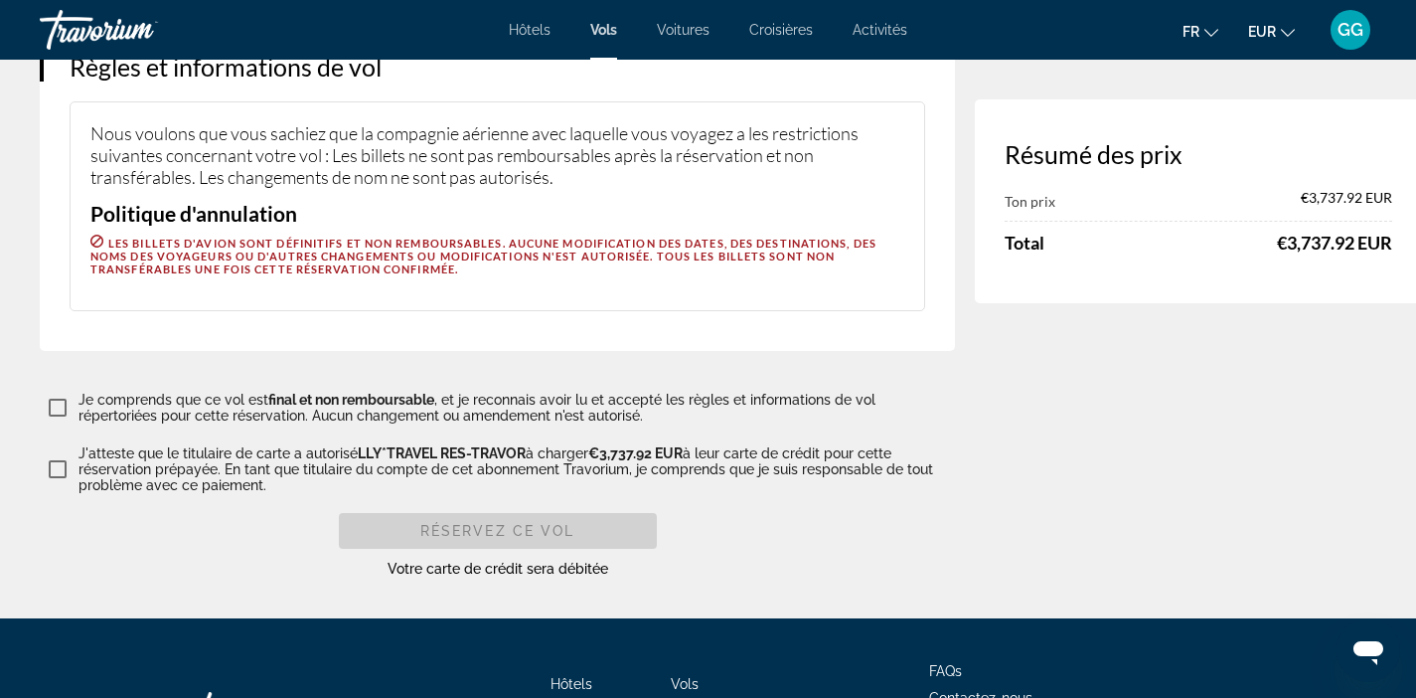
scroll to position [3259, 0]
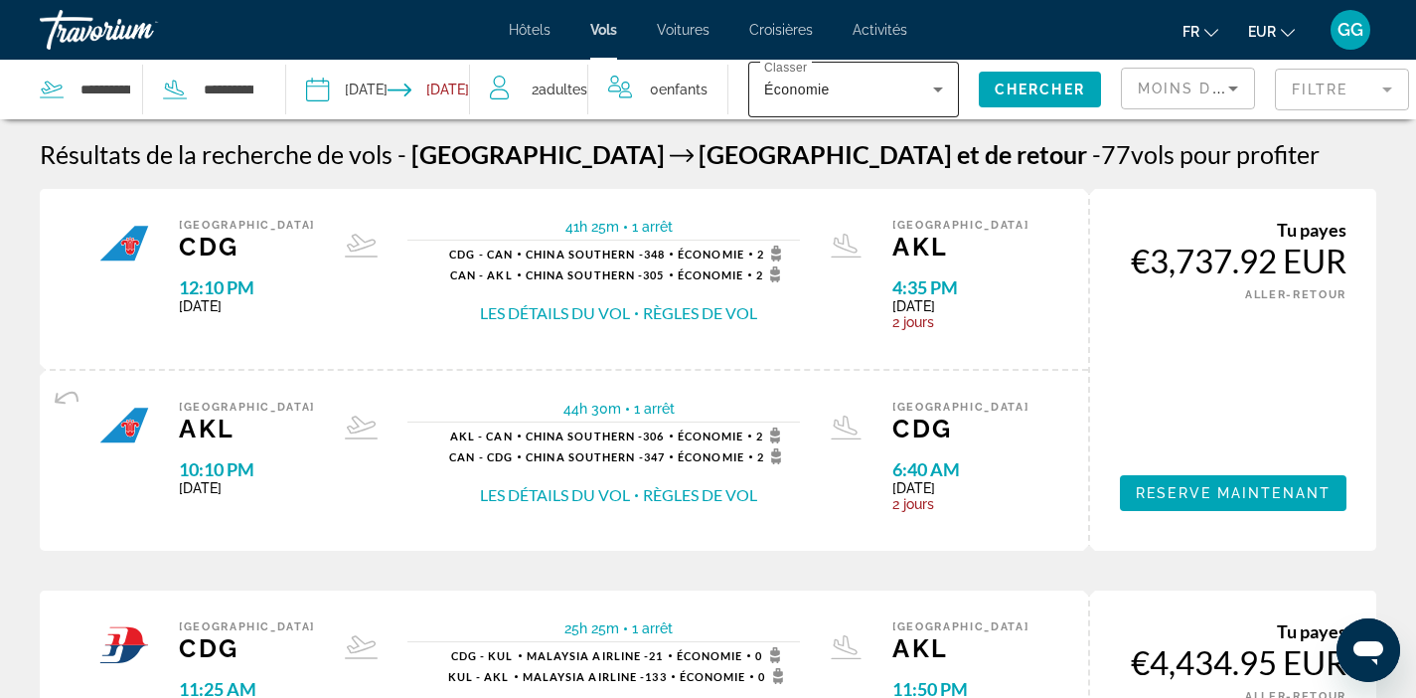
click at [918, 98] on div "Classer Économie" at bounding box center [853, 90] width 211 height 56
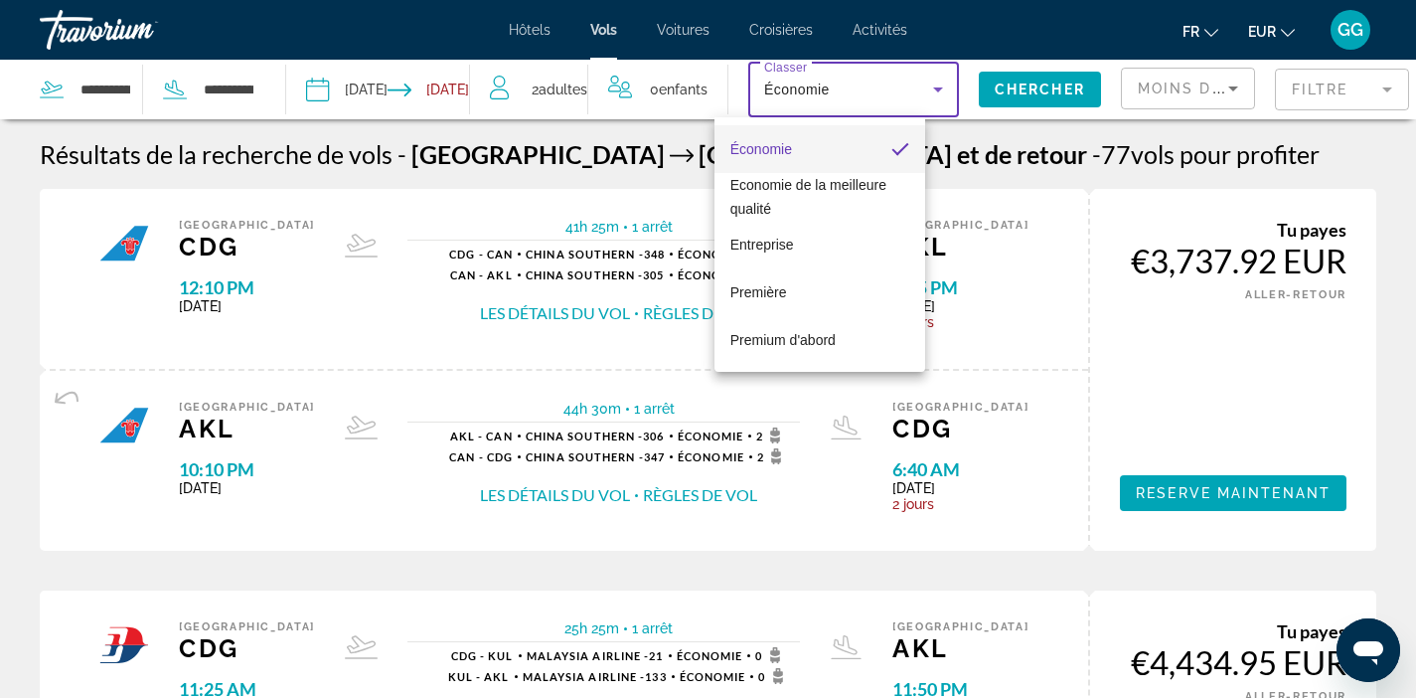
click at [1133, 83] on div at bounding box center [708, 349] width 1416 height 698
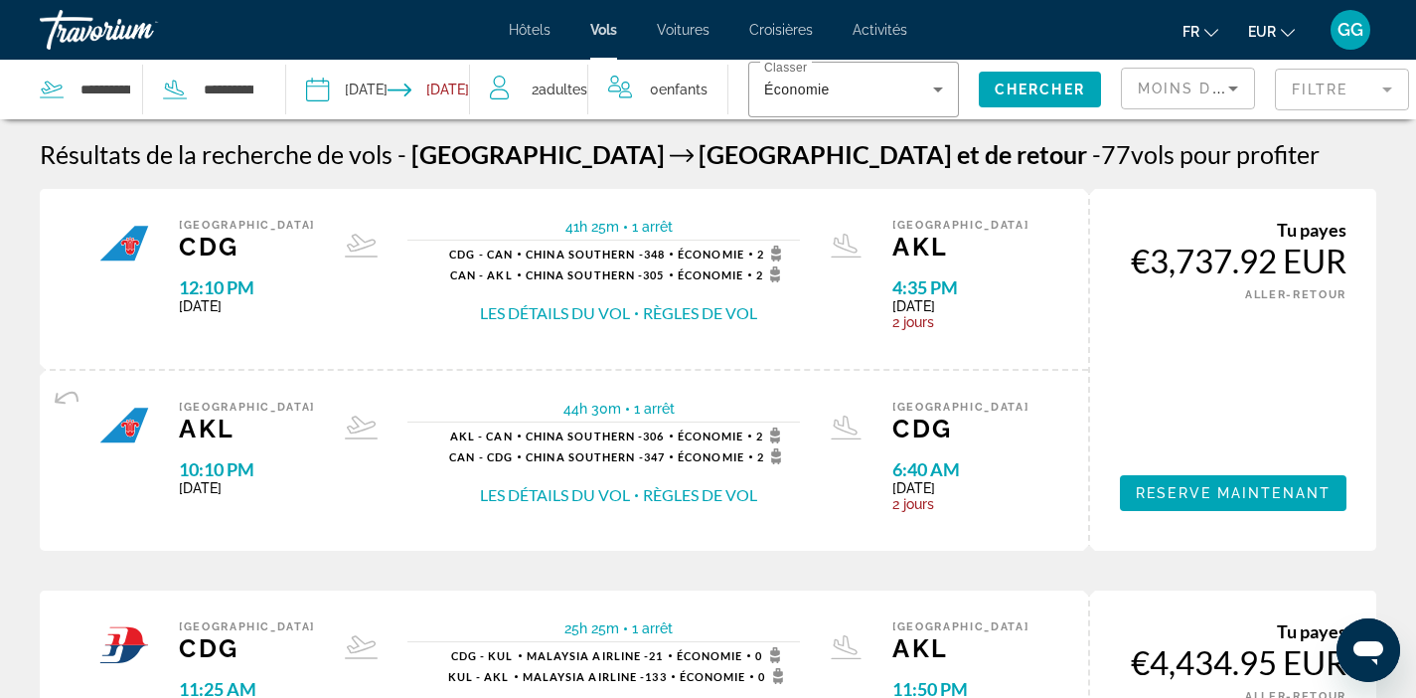
click at [1291, 94] on mat-form-field "Filtre" at bounding box center [1342, 90] width 134 height 42
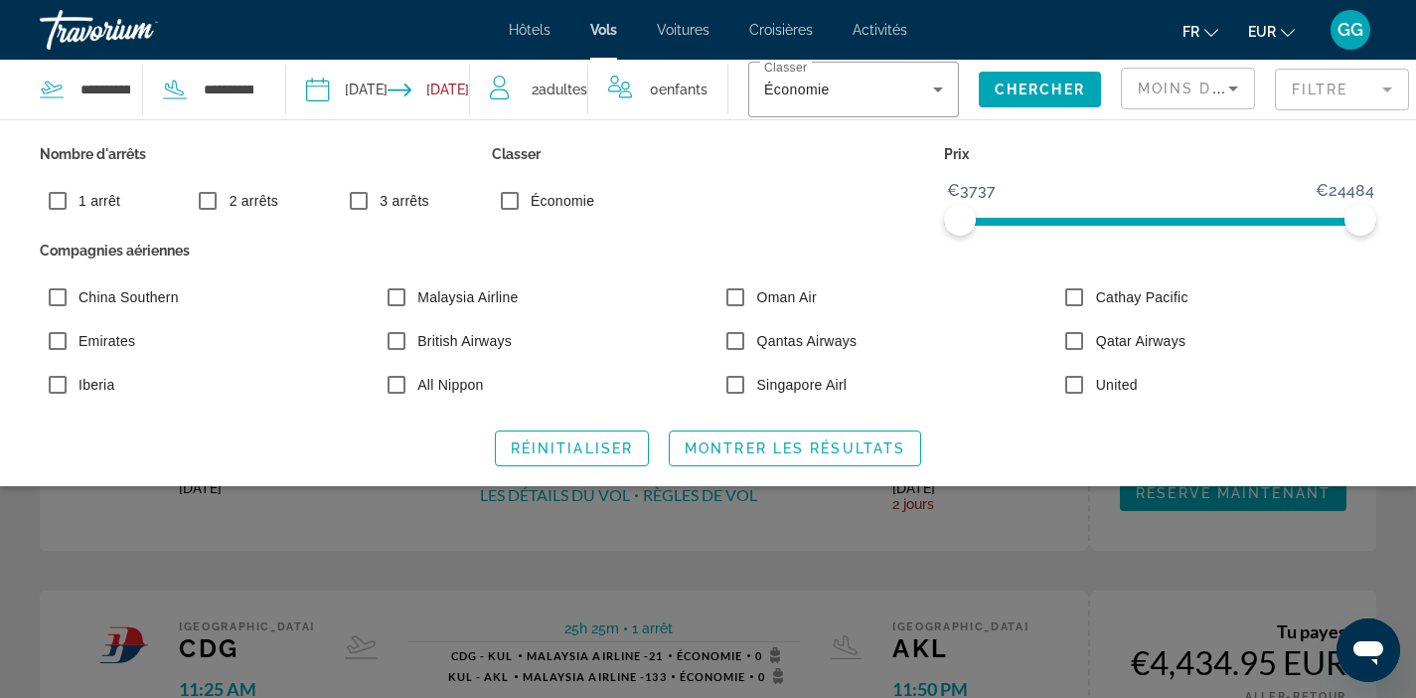
click at [108, 198] on span "1 arrêt" at bounding box center [100, 201] width 42 height 16
click at [706, 449] on span "Montrer les résultats" at bounding box center [795, 448] width 221 height 16
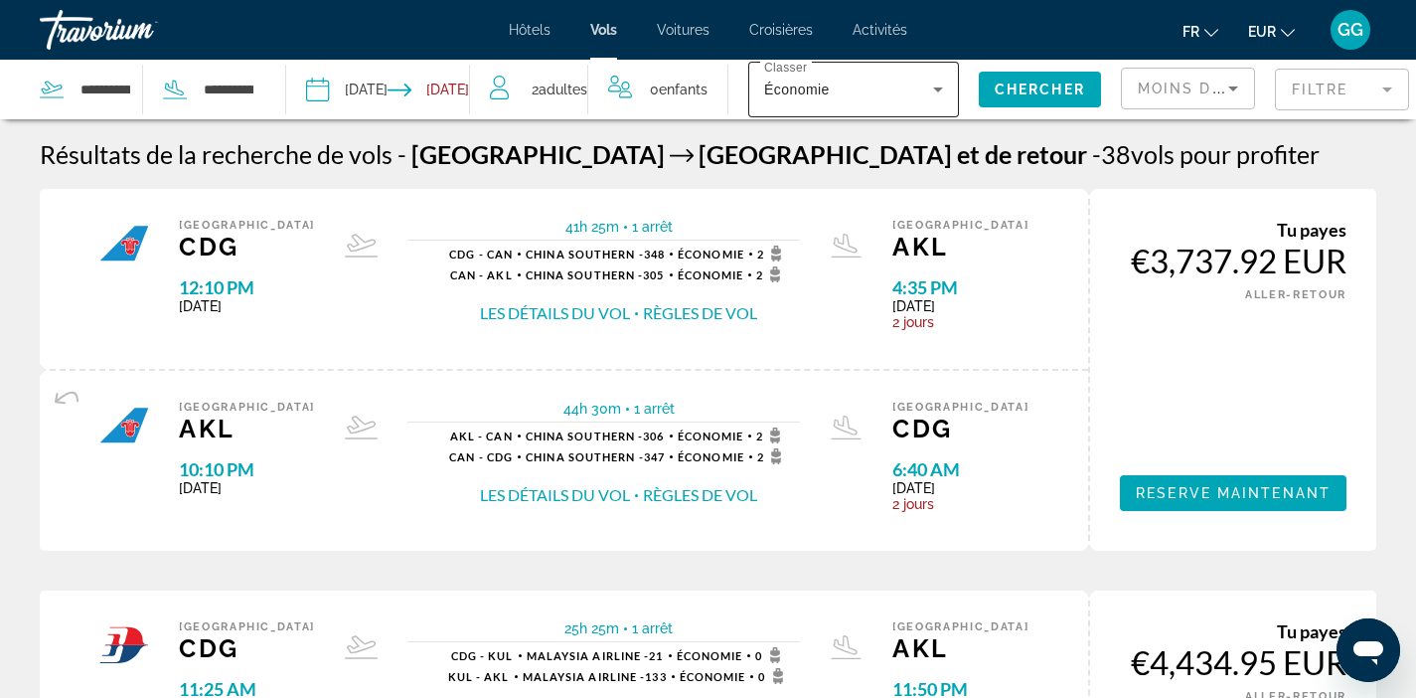
click at [926, 97] on icon "Search widget" at bounding box center [938, 90] width 24 height 24
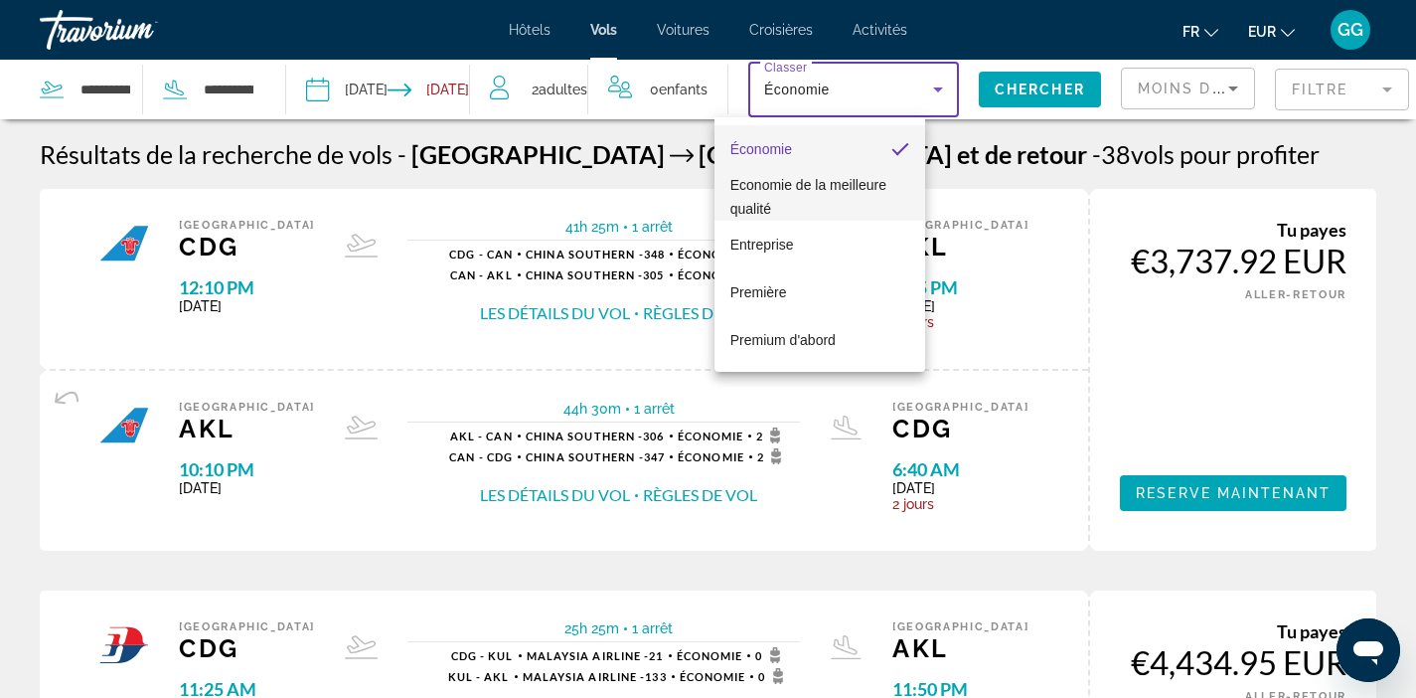
click at [878, 210] on span "Economie de la meilleure qualité" at bounding box center [820, 197] width 179 height 48
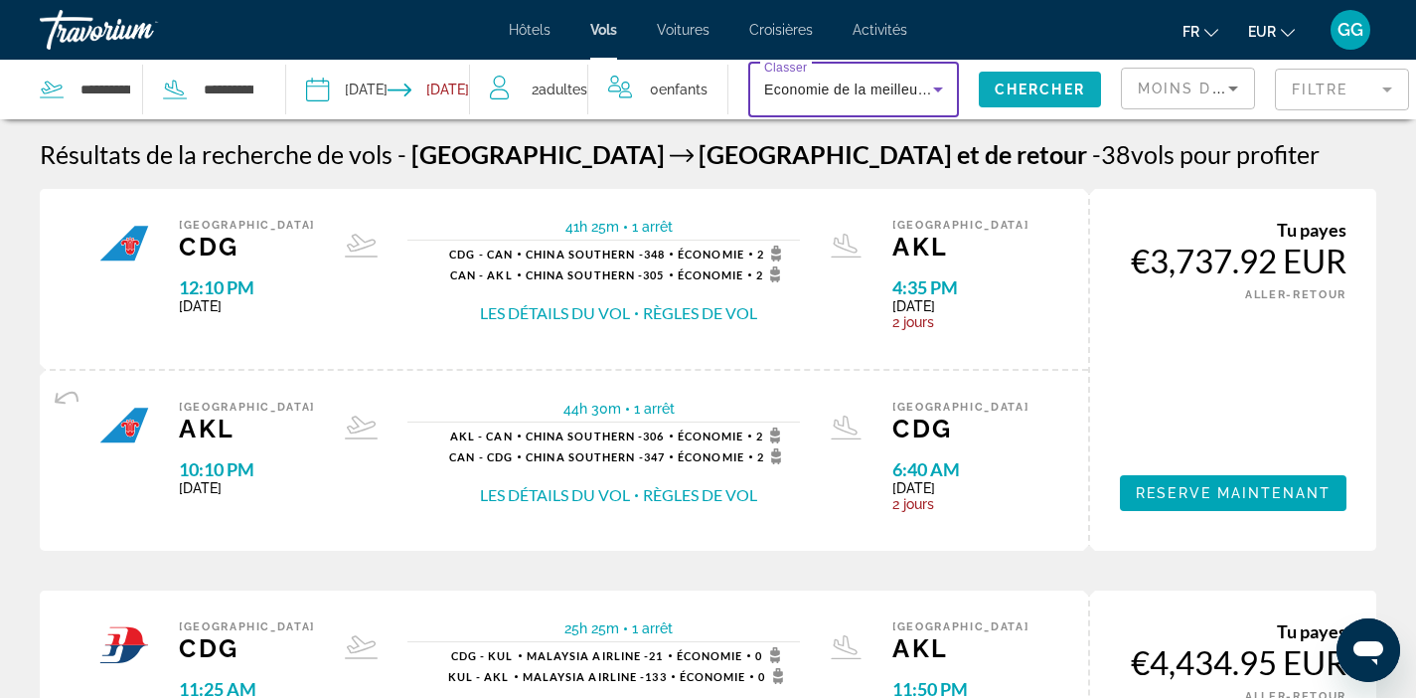
click at [1020, 91] on span "Chercher" at bounding box center [1040, 90] width 90 height 16
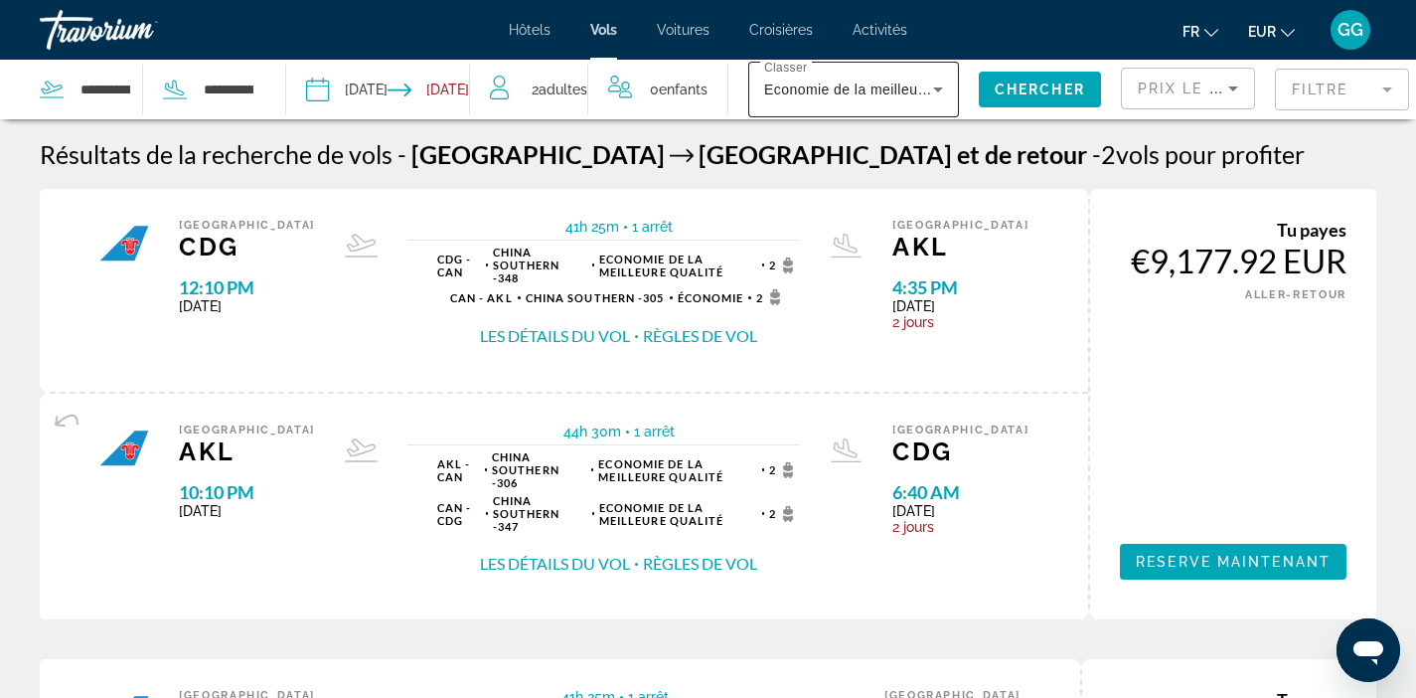
click at [890, 93] on span "Economie de la meilleure qualité" at bounding box center [871, 90] width 215 height 16
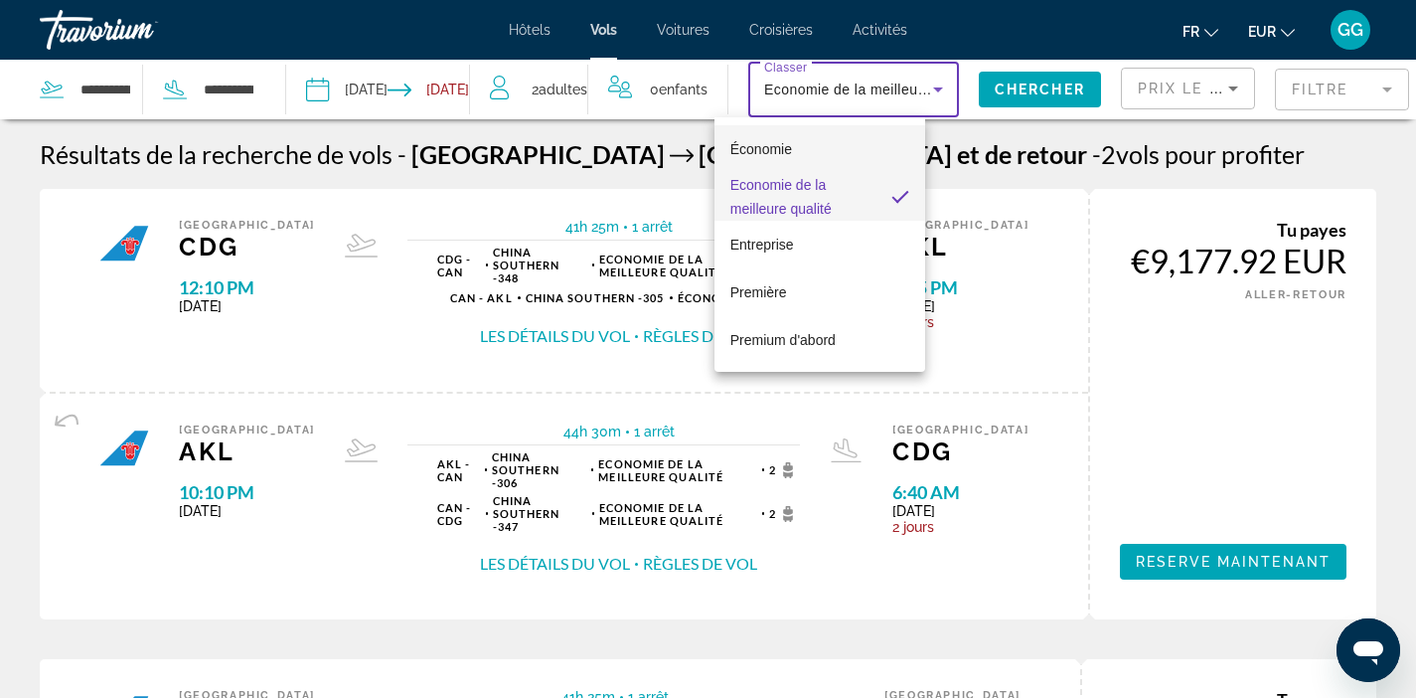
click at [840, 148] on mat-option "Économie" at bounding box center [820, 149] width 211 height 48
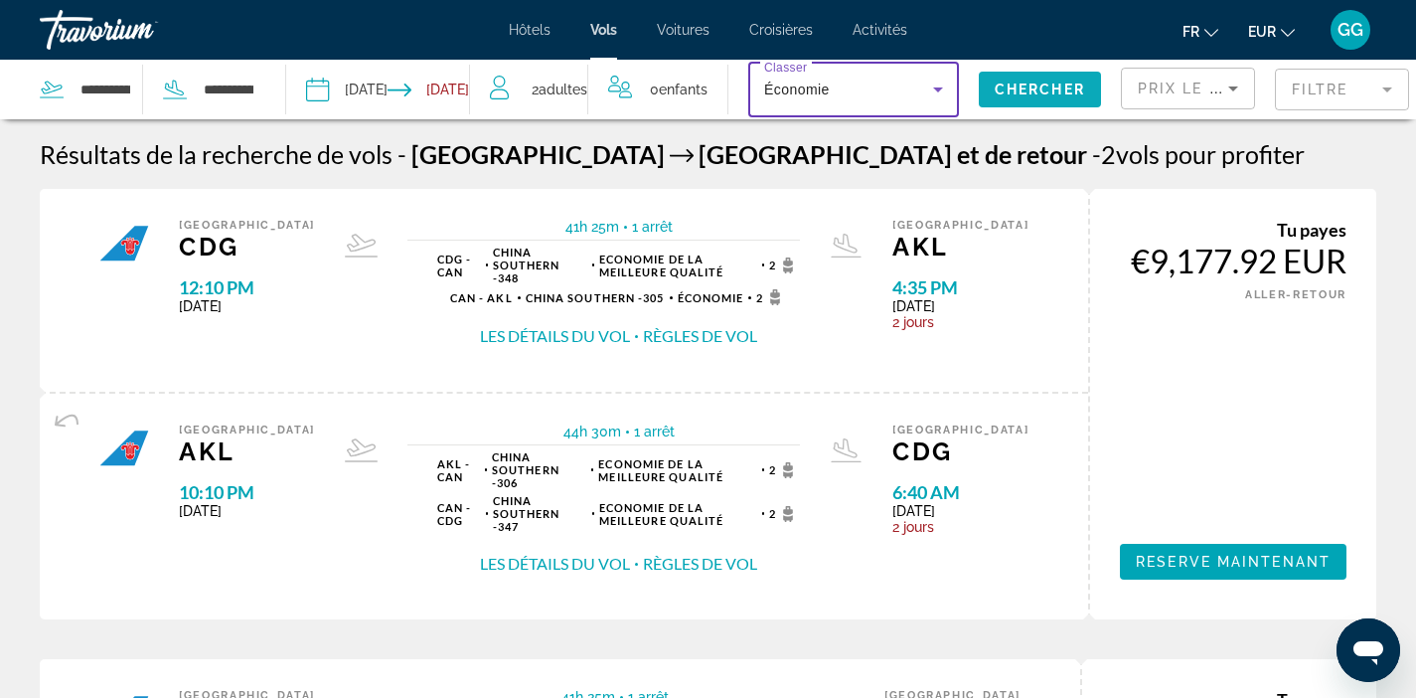
click at [995, 95] on span "Chercher" at bounding box center [1040, 90] width 90 height 16
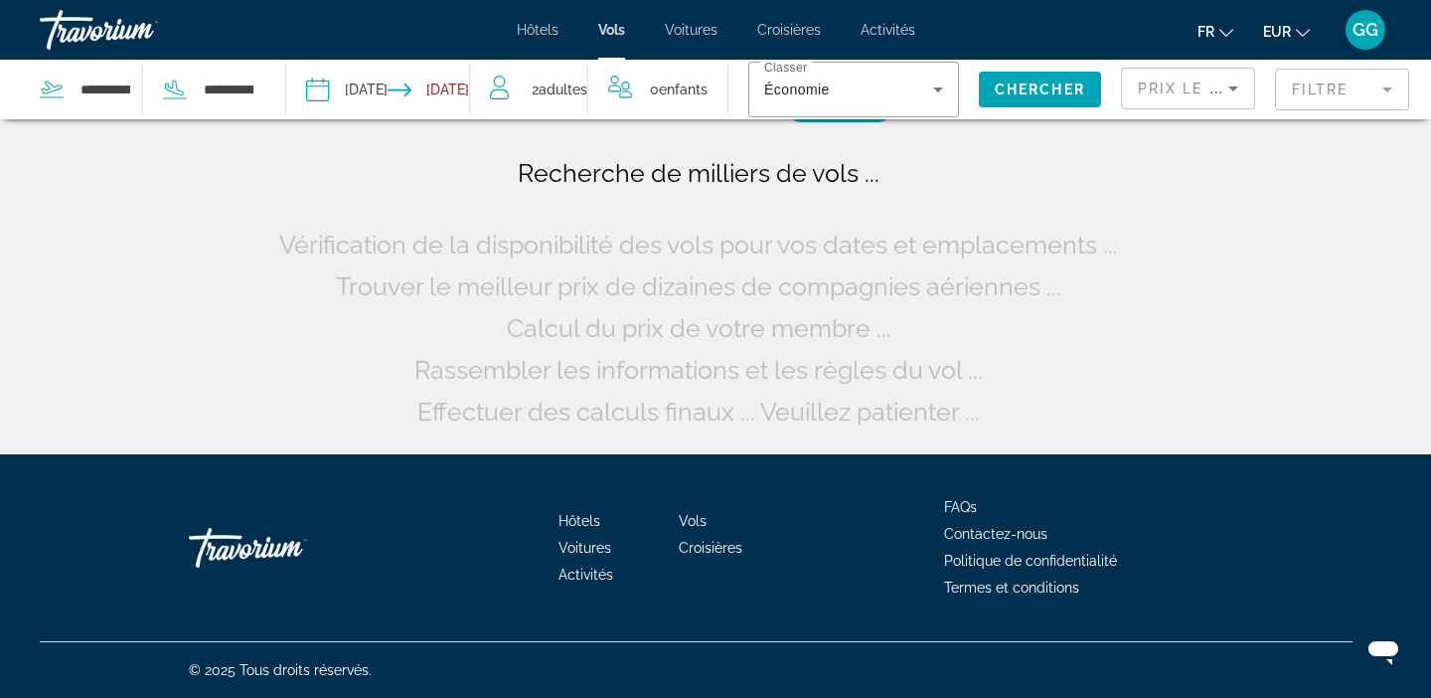
click at [1193, 98] on div "Prix ​​le plus bas" at bounding box center [1183, 89] width 90 height 24
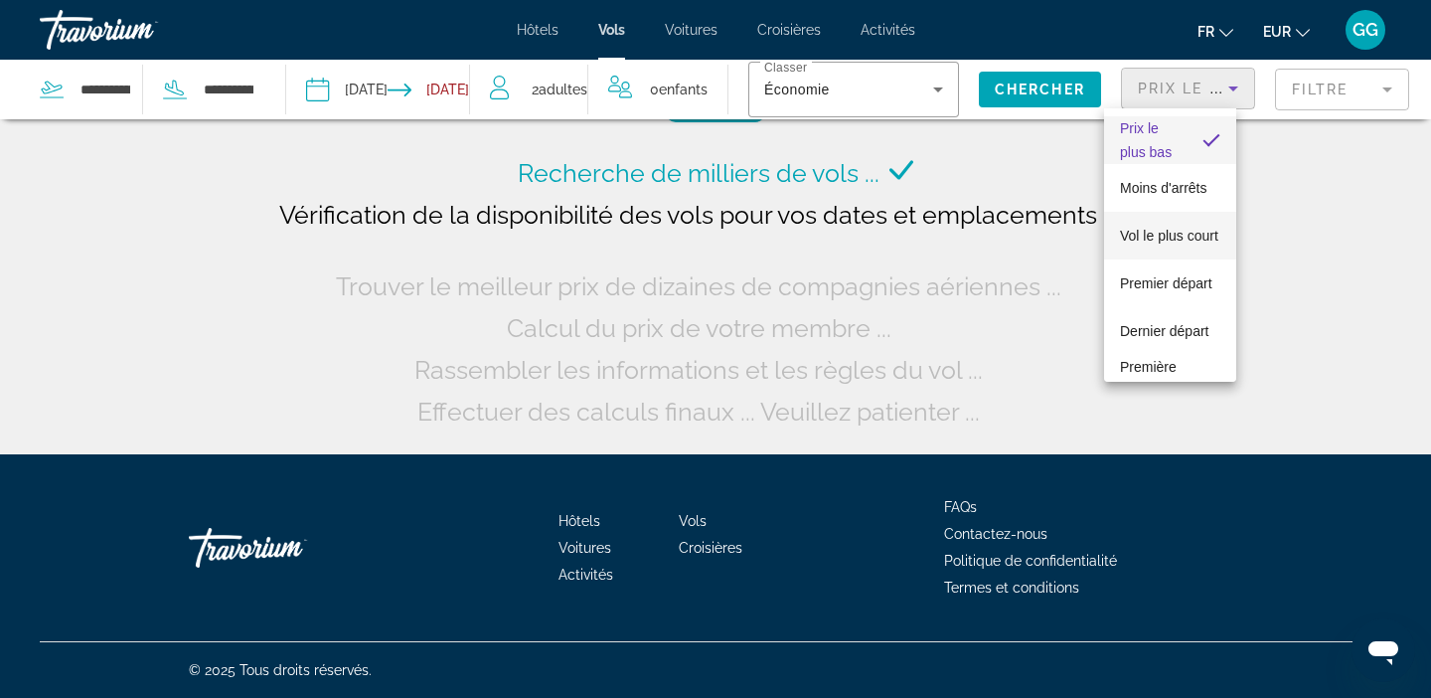
click at [1175, 244] on span "Vol le plus court" at bounding box center [1169, 236] width 98 height 16
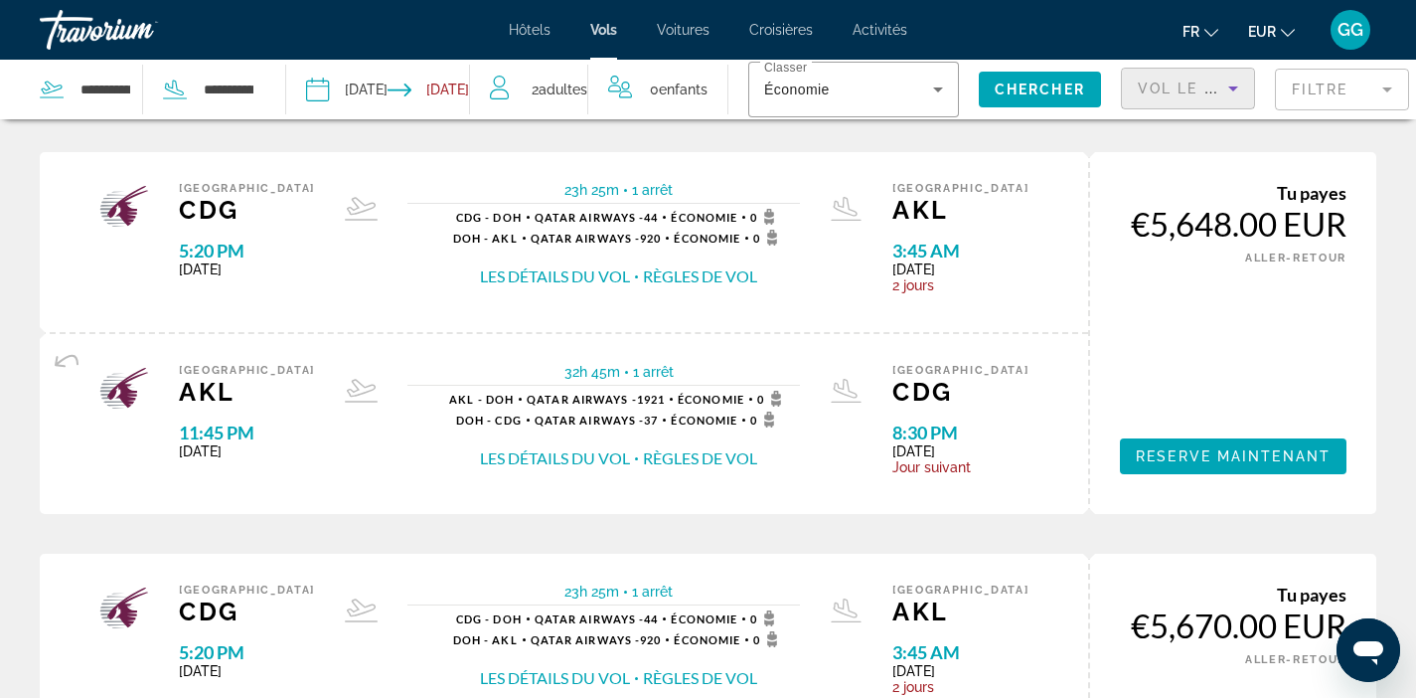
scroll to position [842, 0]
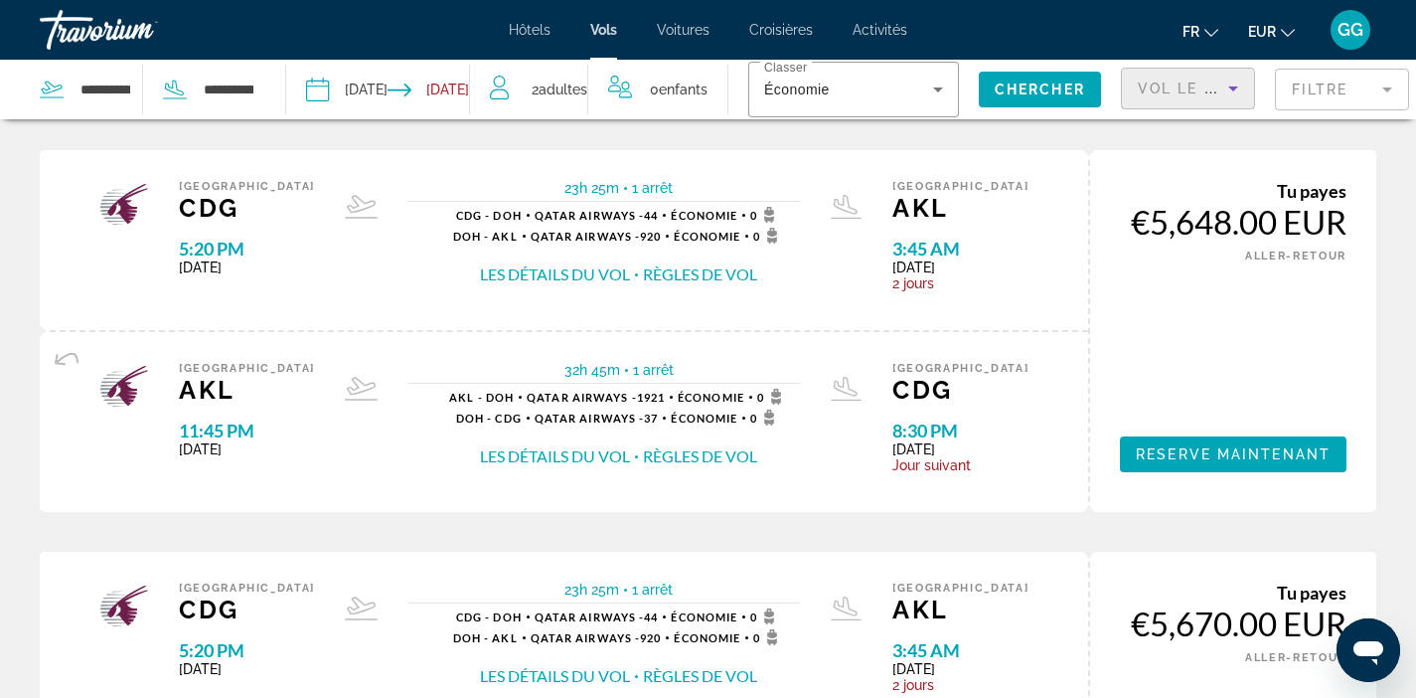
click at [1164, 69] on div "Vol le plus court" at bounding box center [1188, 97] width 100 height 56
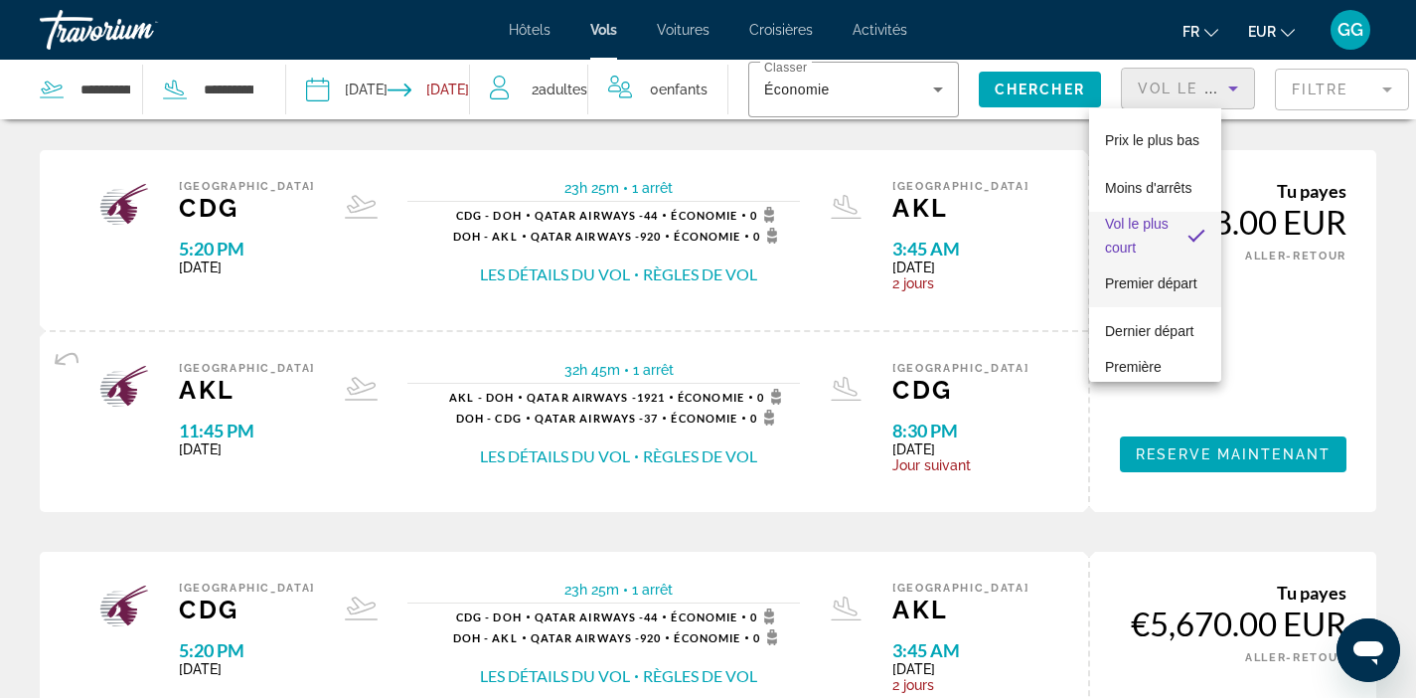
scroll to position [100, 0]
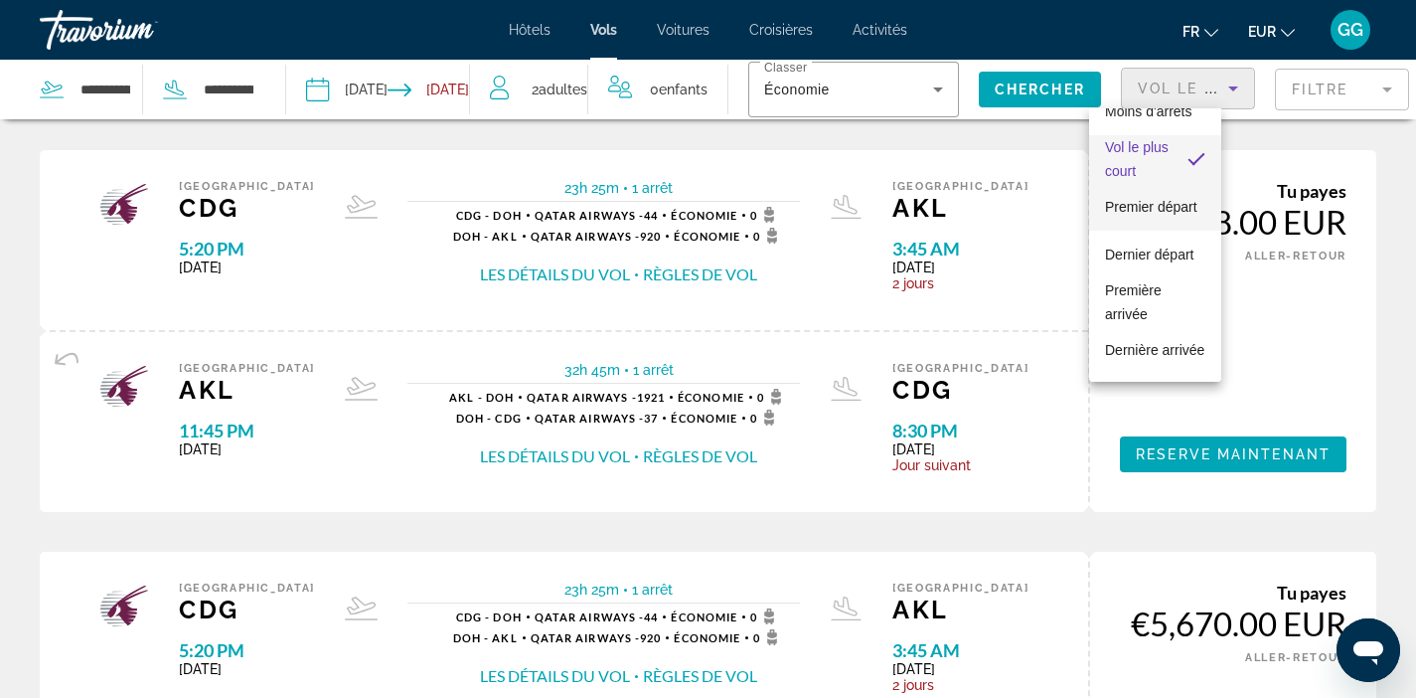
click at [1154, 201] on span "Premier départ" at bounding box center [1151, 207] width 92 height 24
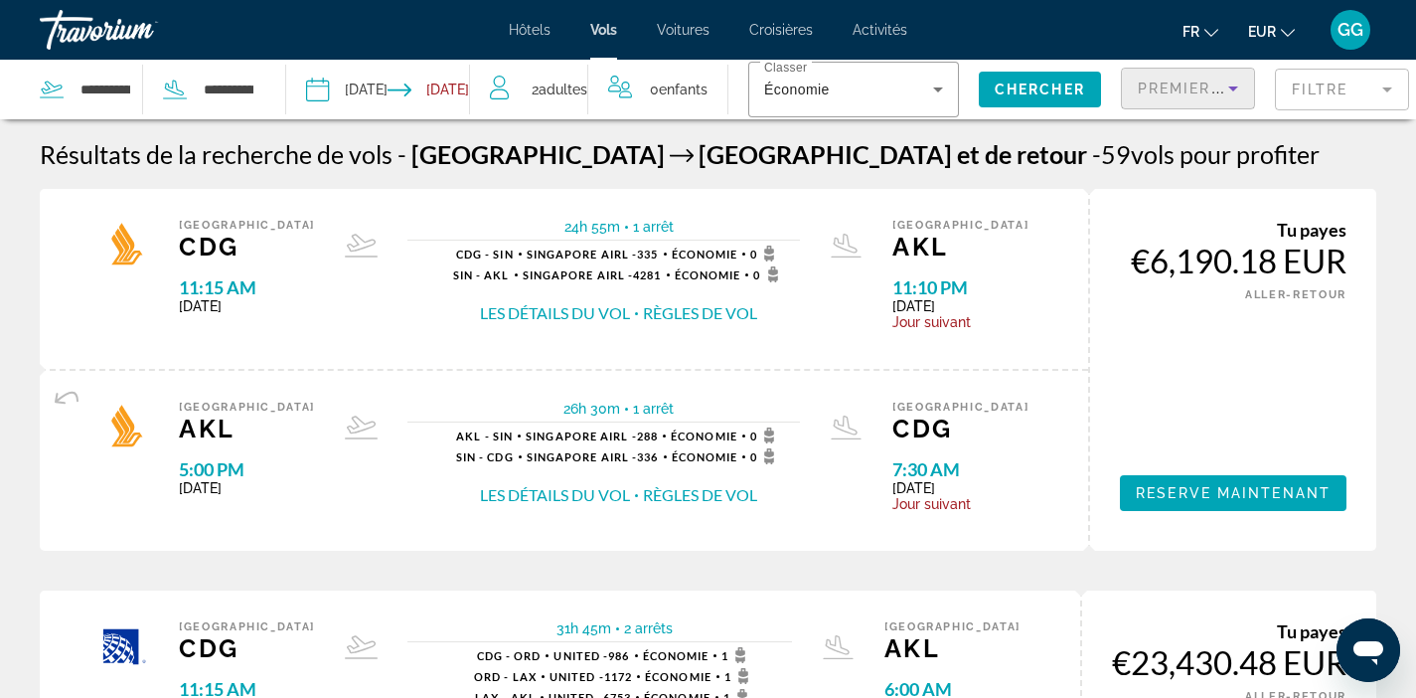
click at [701, 314] on button "Règles de vol" at bounding box center [700, 313] width 114 height 22
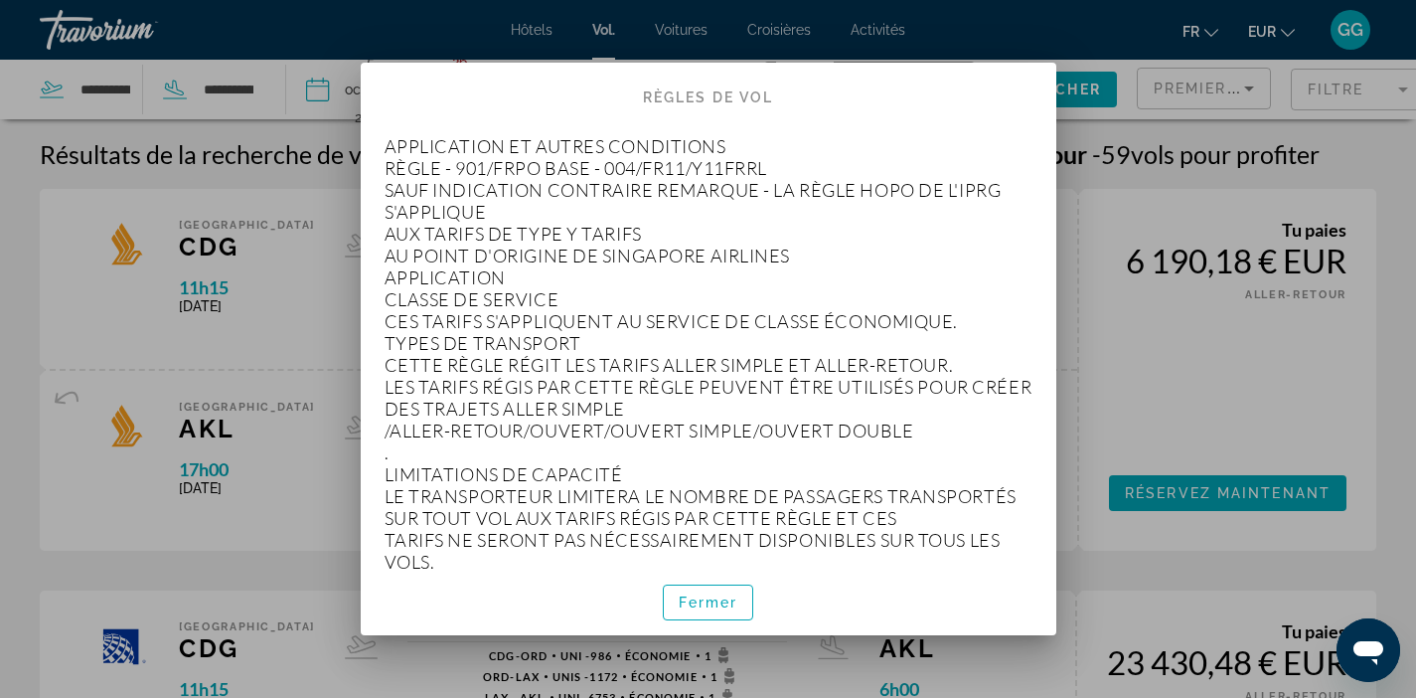
click at [808, 253] on p "APPLICATION ET AUTRES CONDITIONS RÈGLE - 901/FRPO BASE - 004/FR11/Y11FRRL SAUF …" at bounding box center [709, 594] width 648 height 918
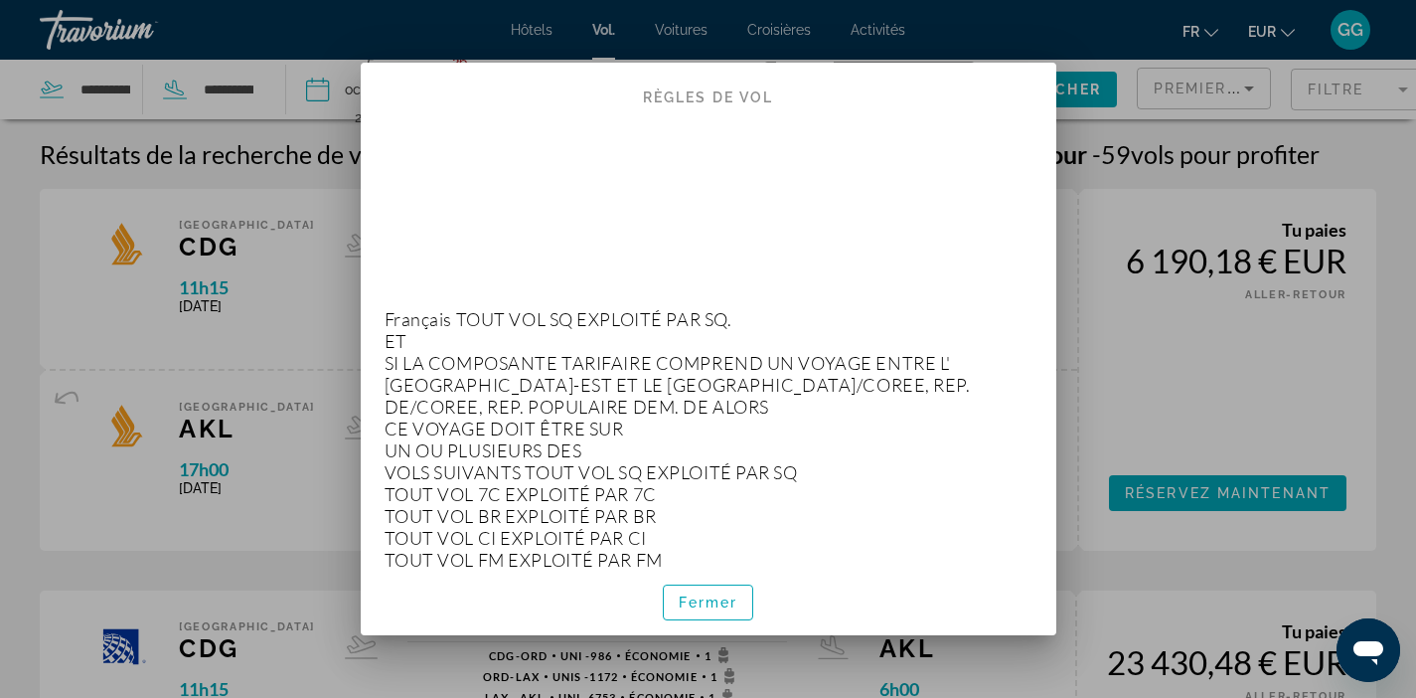
scroll to position [3844, 0]
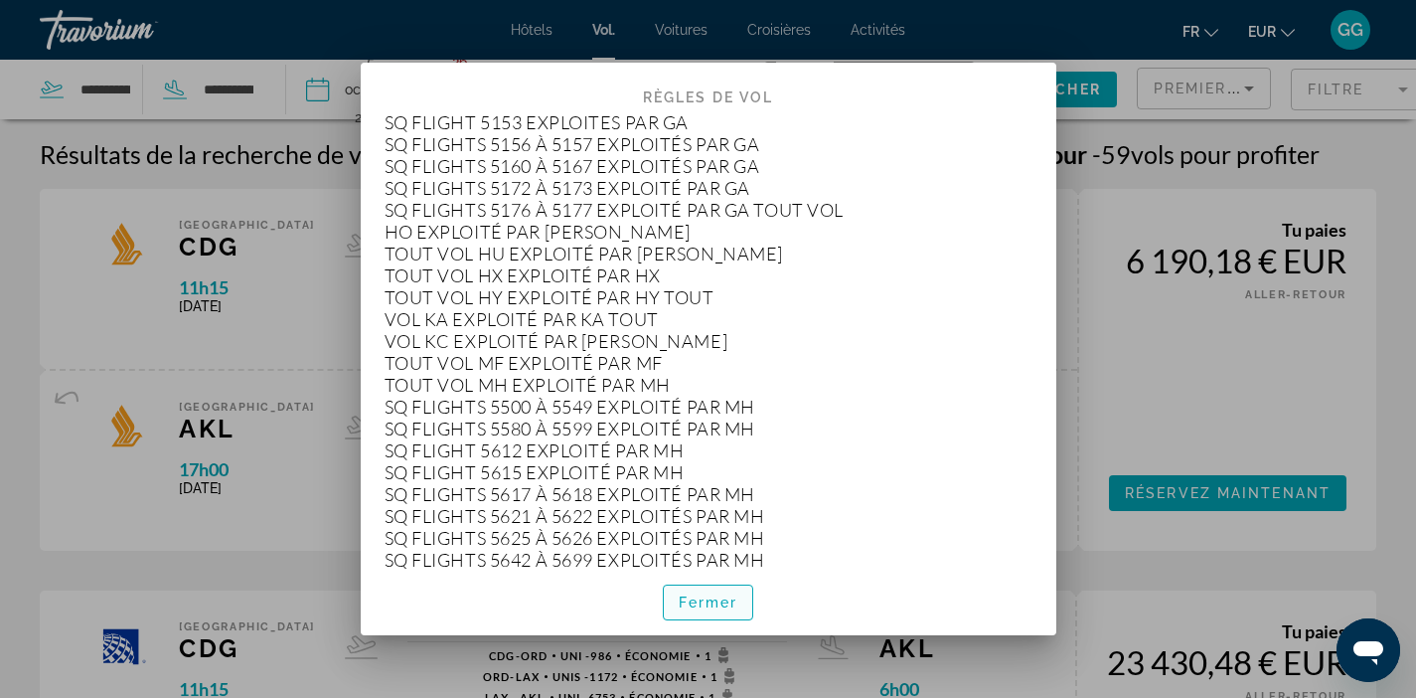
click at [707, 610] on span "button" at bounding box center [708, 602] width 89 height 48
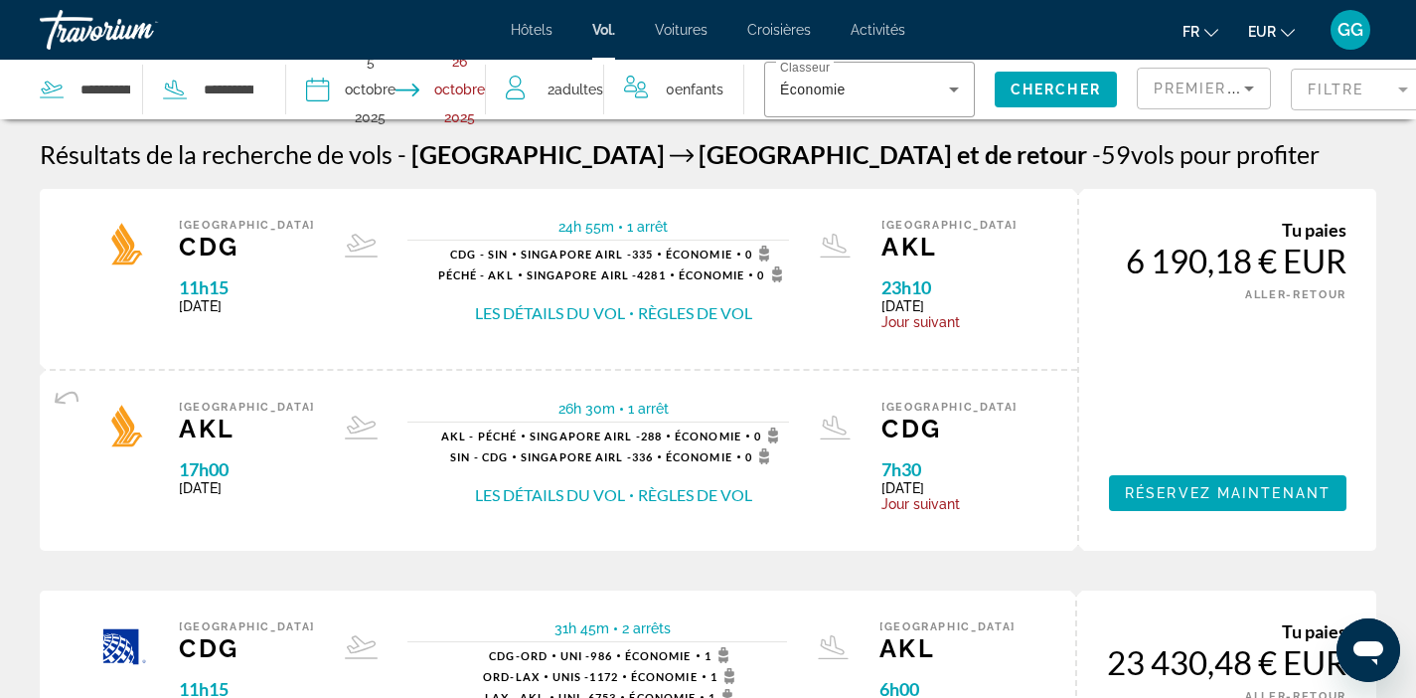
drag, startPoint x: 214, startPoint y: 309, endPoint x: 245, endPoint y: 307, distance: 31.9
click at [222, 307] on font "Dim. 5 oct. 2025" at bounding box center [200, 306] width 43 height 16
copy font "5 oct."
click at [813, 326] on div "24h 55m 1 arrêt 1 arrêt CDG - SIN Singapore Airl - 335 Économie 0 PÉCHÉ - AKL S…" at bounding box center [598, 279] width 441 height 120
drag, startPoint x: 1129, startPoint y: 270, endPoint x: 1274, endPoint y: 263, distance: 145.3
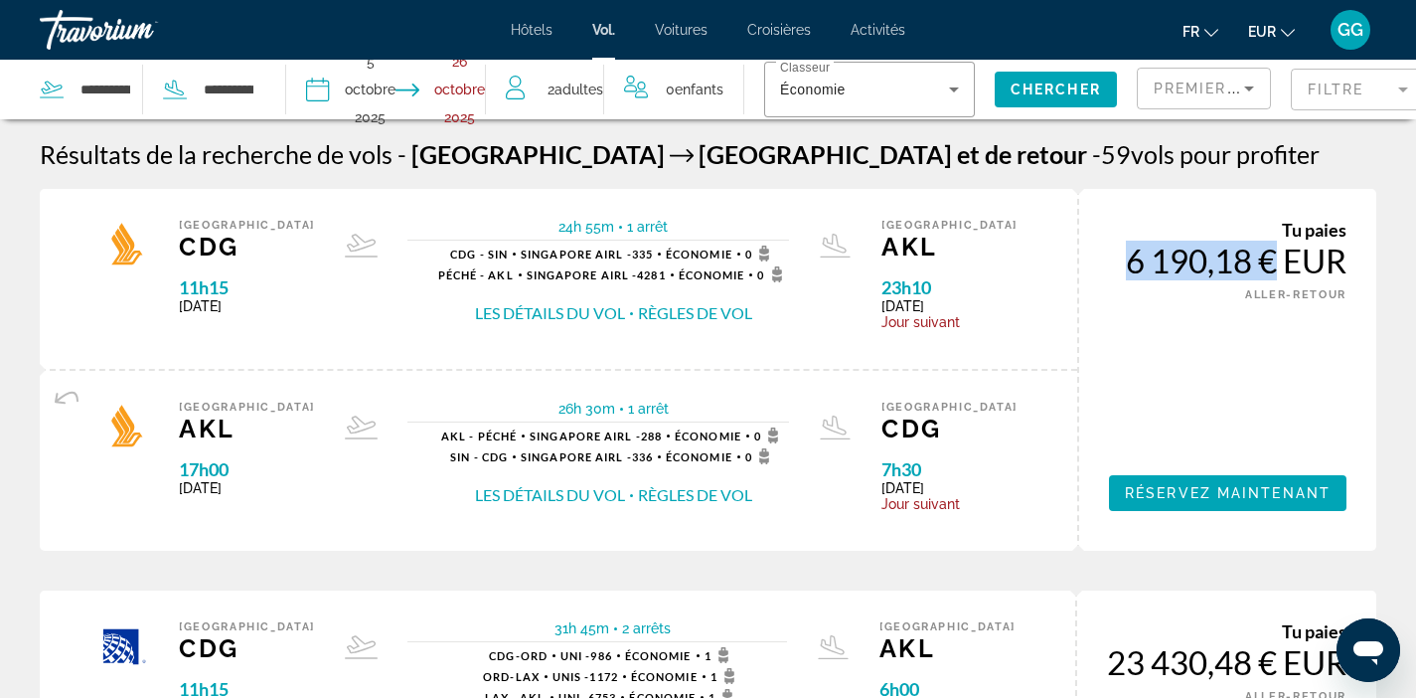
click at [1274, 263] on font "6 190,18 € EUR" at bounding box center [1236, 261] width 221 height 40
copy font "6 190,18 €"
